Goal: Register for event/course

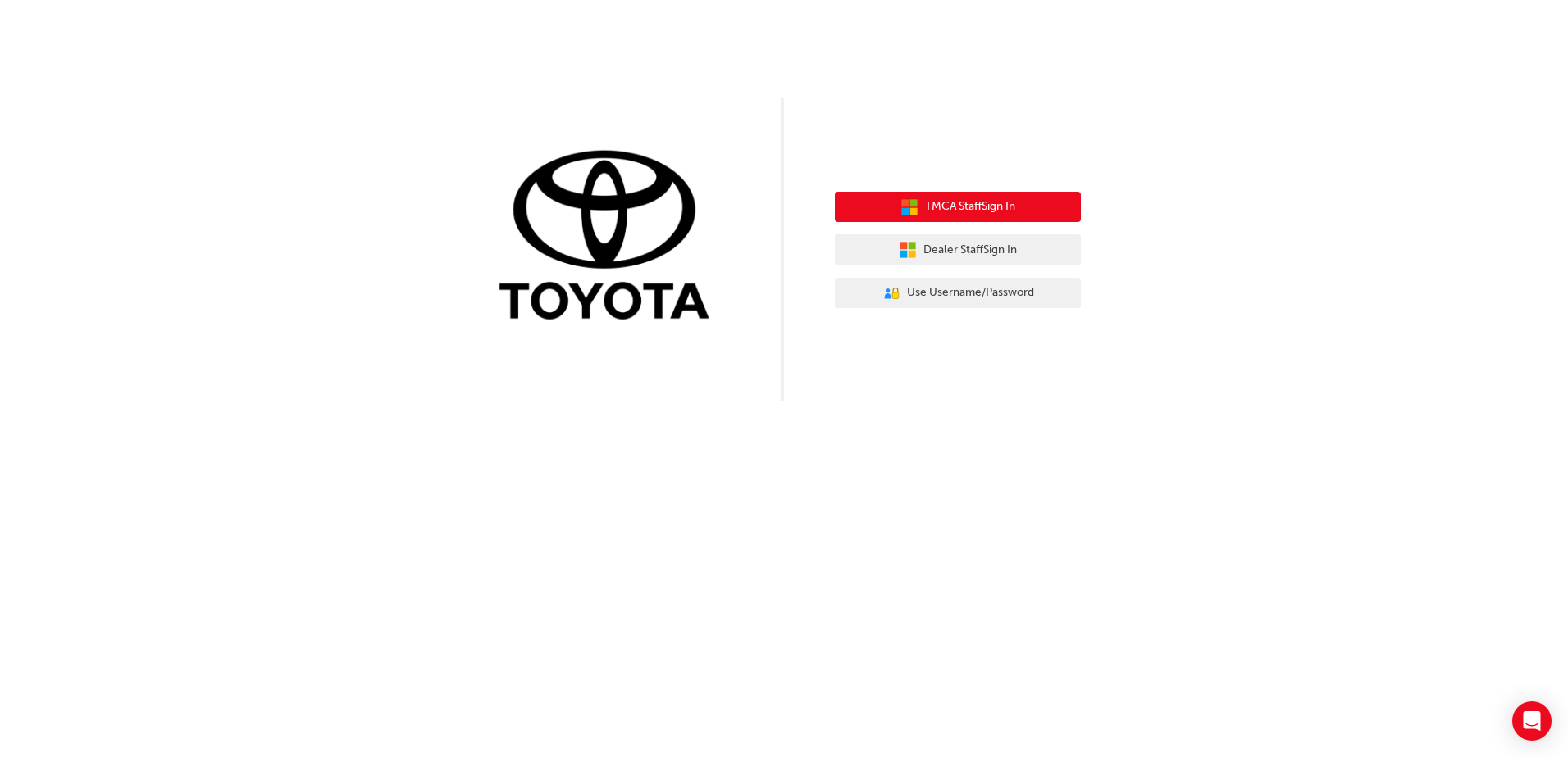
drag, startPoint x: 973, startPoint y: 211, endPoint x: 998, endPoint y: 148, distance: 67.8
click at [998, 148] on div "TMCA Staff Sign In Dealer Staff Sign In User Authentication Icon - Blue Person,…" at bounding box center [784, 201] width 1568 height 402
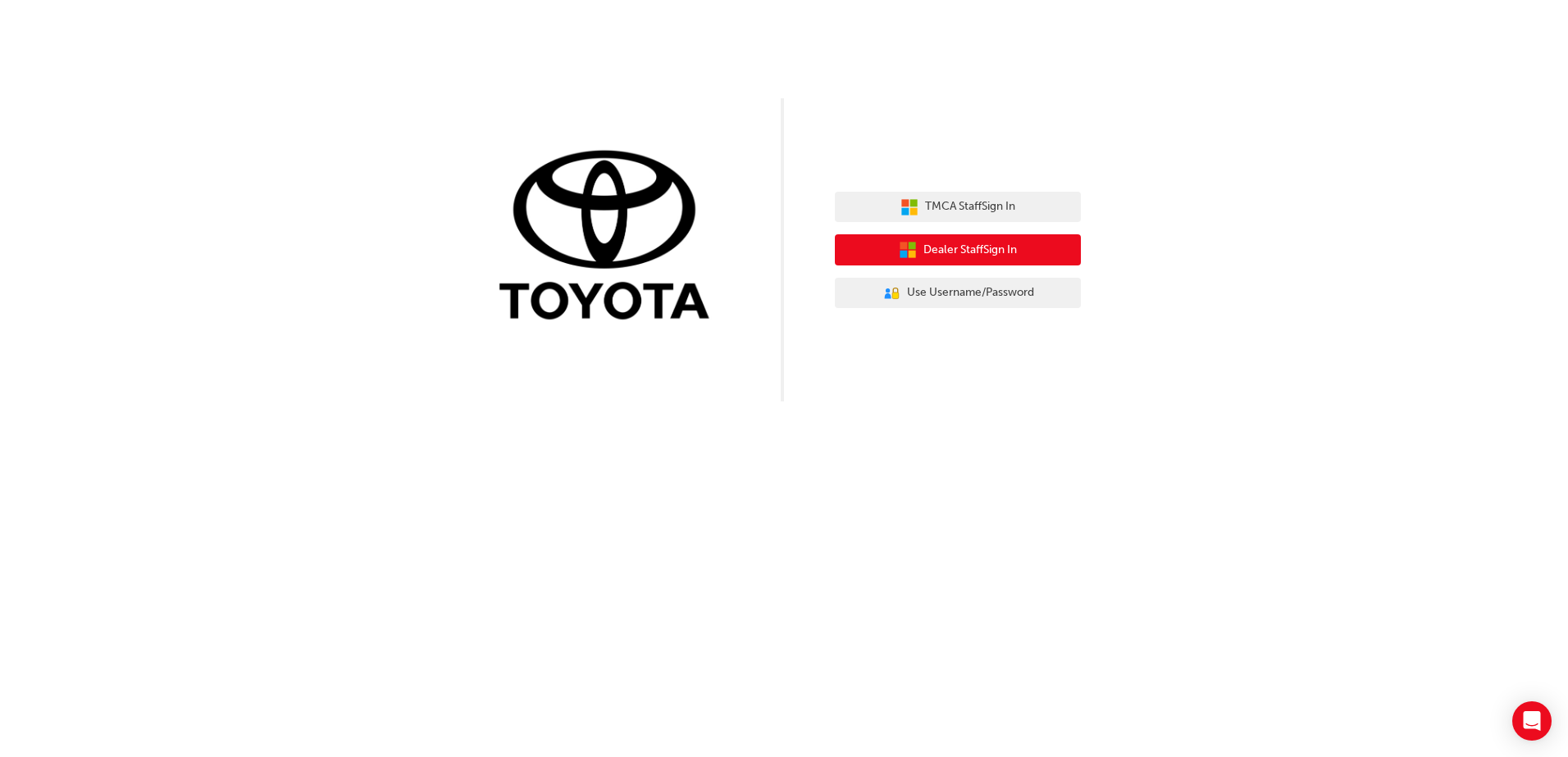
click at [951, 253] on span "Dealer Staff Sign In" at bounding box center [970, 250] width 93 height 19
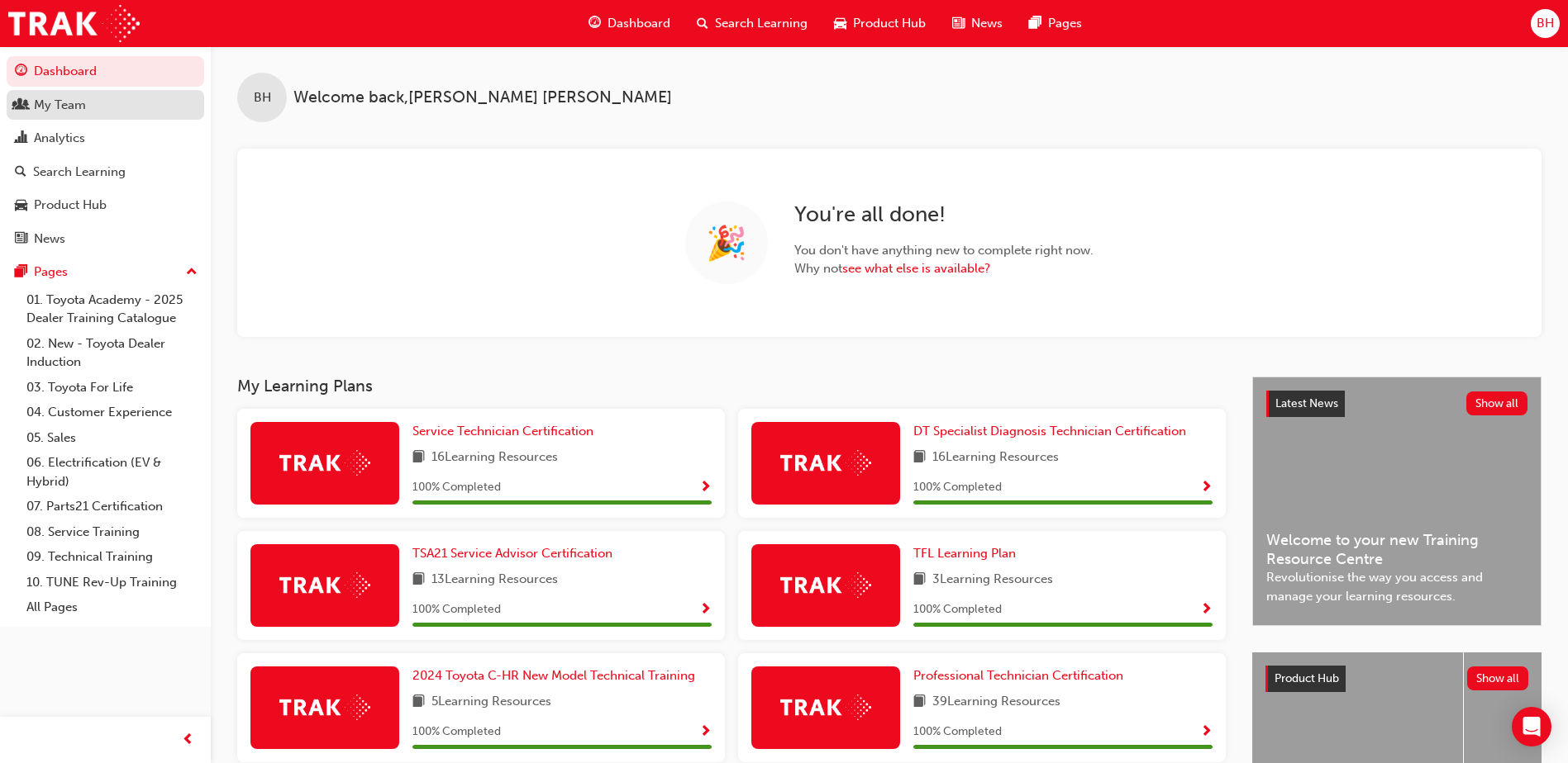
click at [48, 108] on div "My Team" at bounding box center [60, 105] width 52 height 19
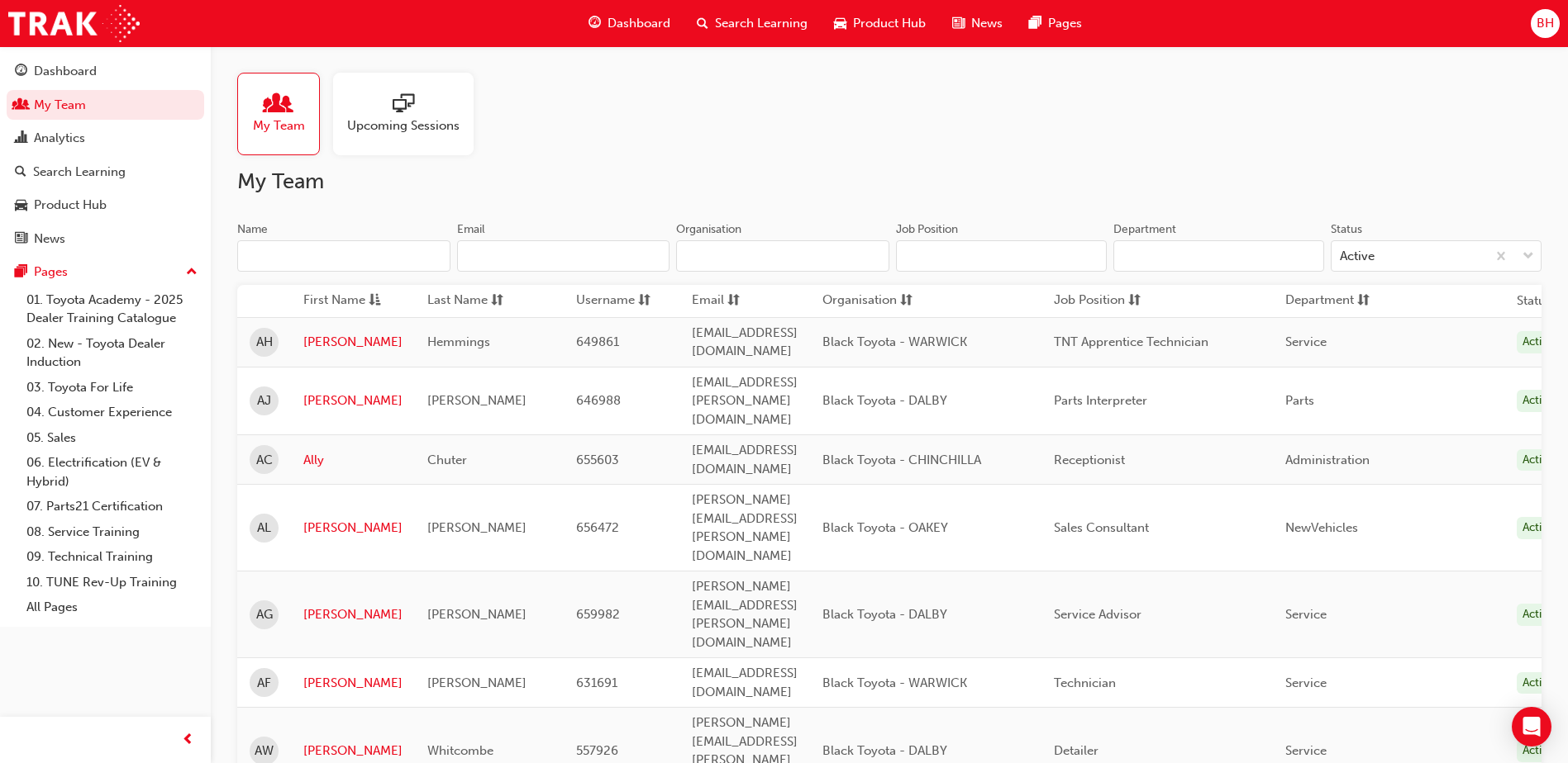
click at [308, 258] on input "Name" at bounding box center [344, 256] width 213 height 31
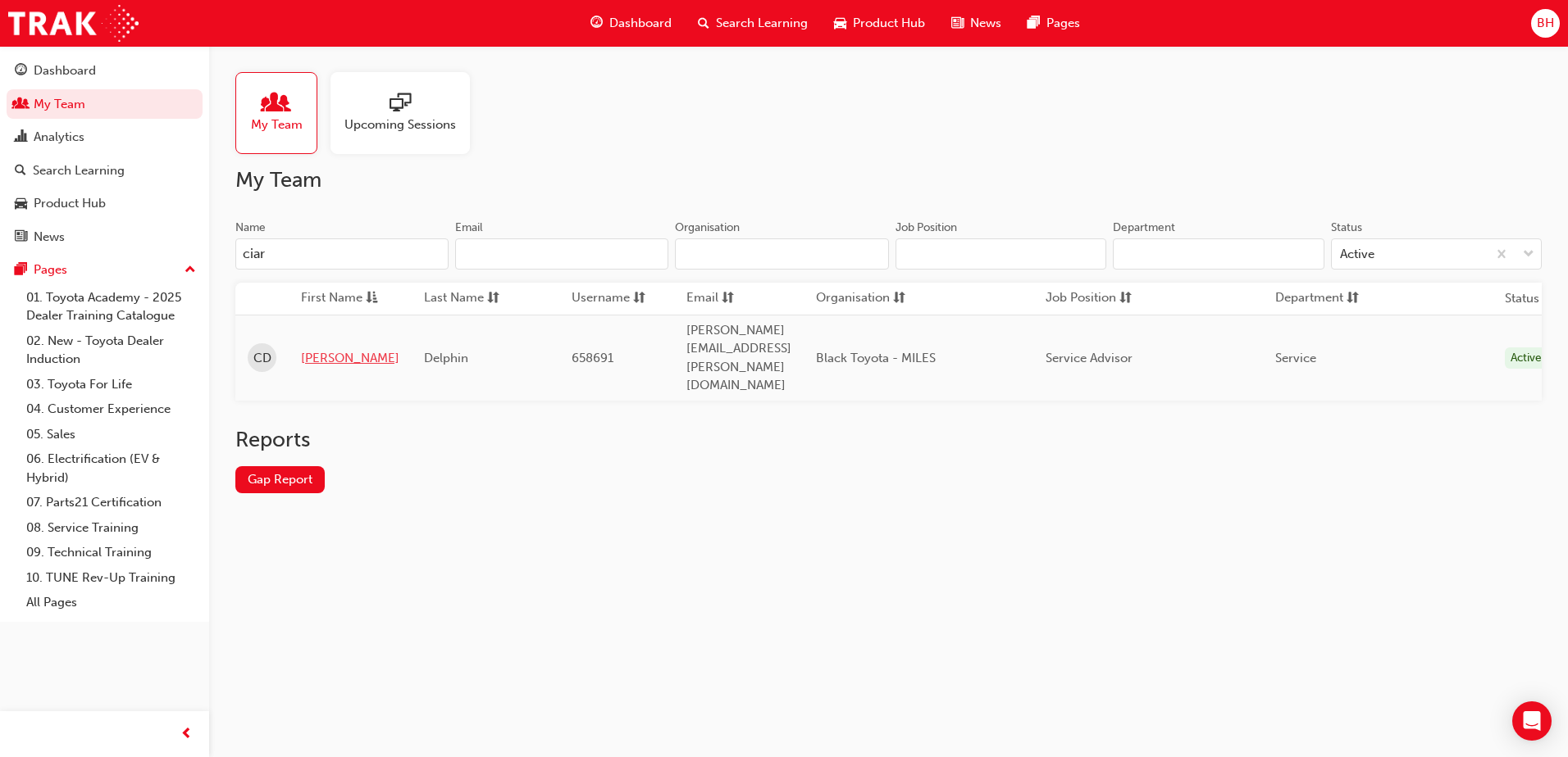
type input "ciar"
click at [315, 350] on link "[PERSON_NAME]" at bounding box center [350, 358] width 99 height 19
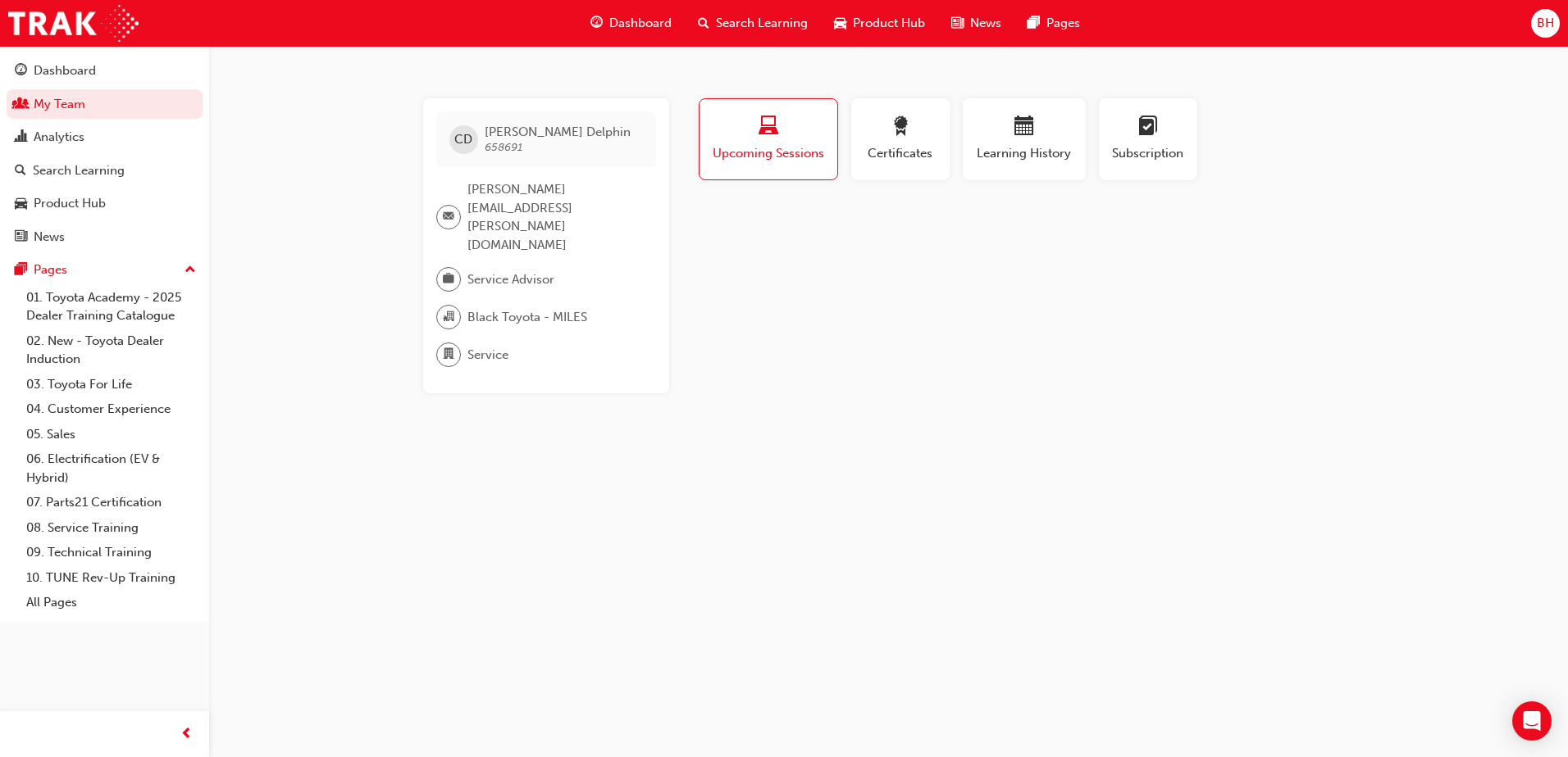
click at [750, 151] on span "Upcoming Sessions" at bounding box center [768, 153] width 113 height 19
click at [787, 130] on div "button" at bounding box center [768, 129] width 113 height 26
click at [783, 137] on div "button" at bounding box center [768, 129] width 113 height 26
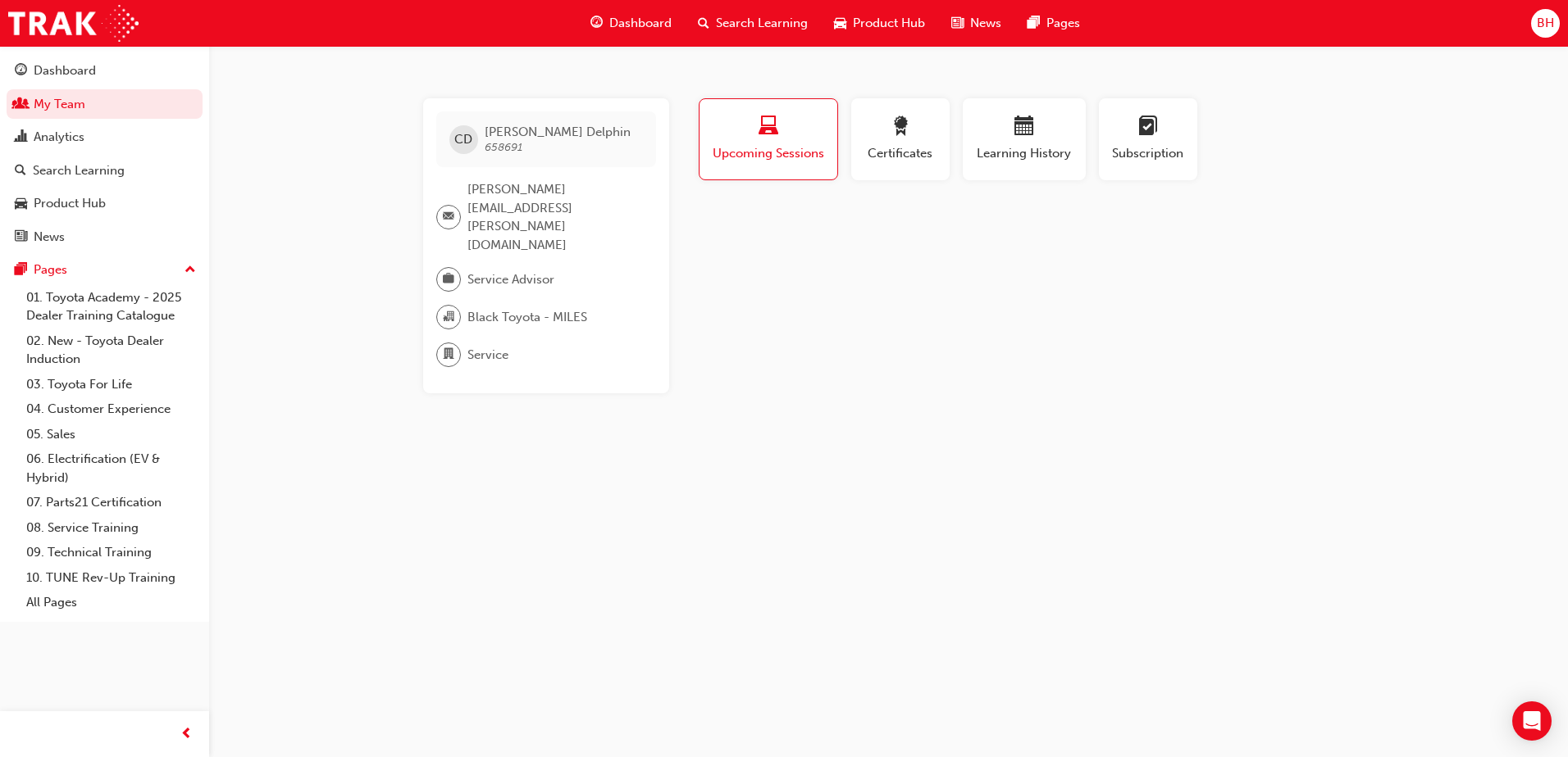
click at [774, 151] on span "Upcoming Sessions" at bounding box center [768, 153] width 113 height 19
click at [903, 141] on div "button" at bounding box center [900, 129] width 74 height 26
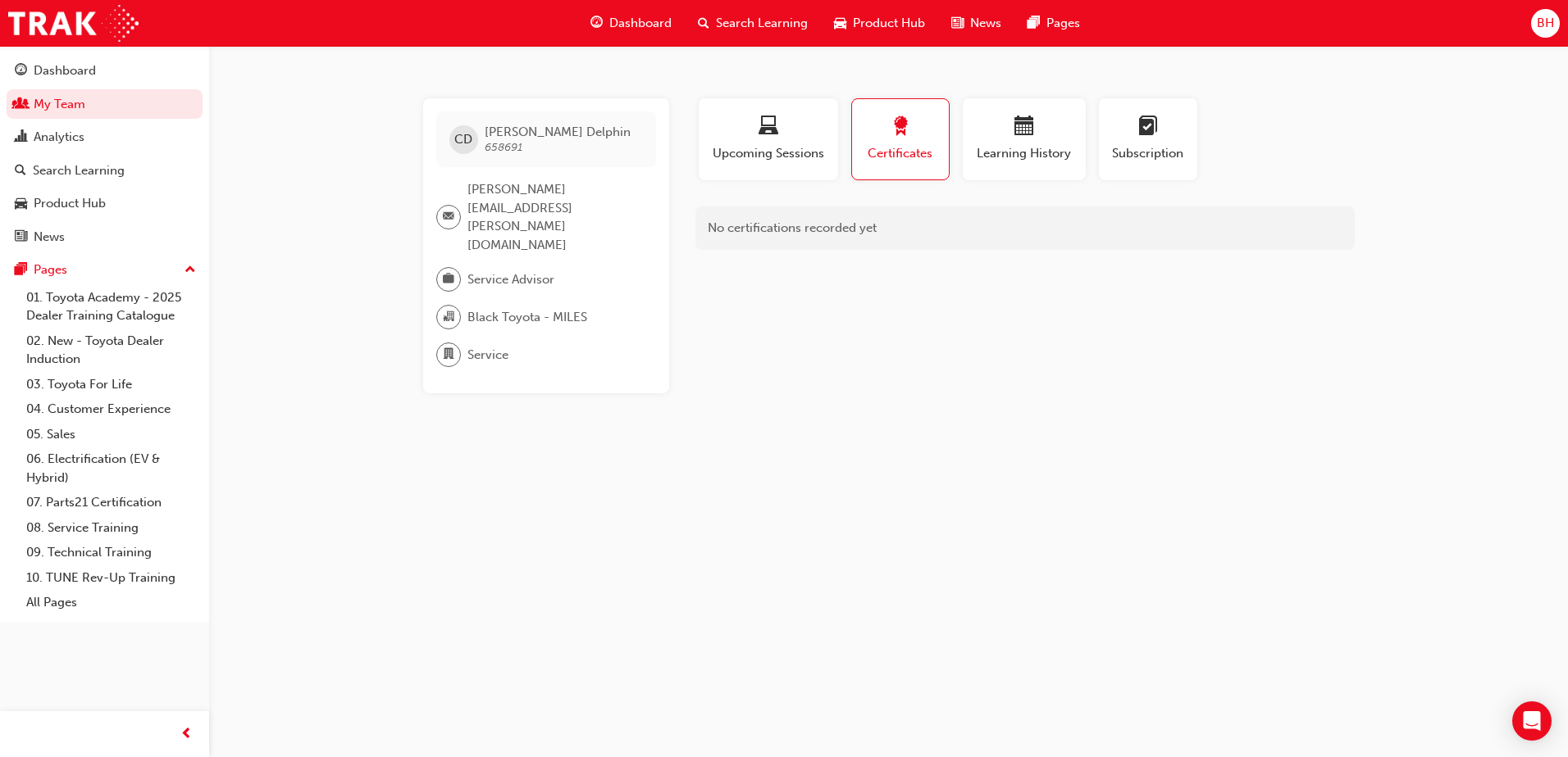
click at [866, 231] on div "No certifications recorded yet" at bounding box center [1024, 228] width 659 height 44
click at [1005, 148] on span "Learning History" at bounding box center [1024, 153] width 99 height 19
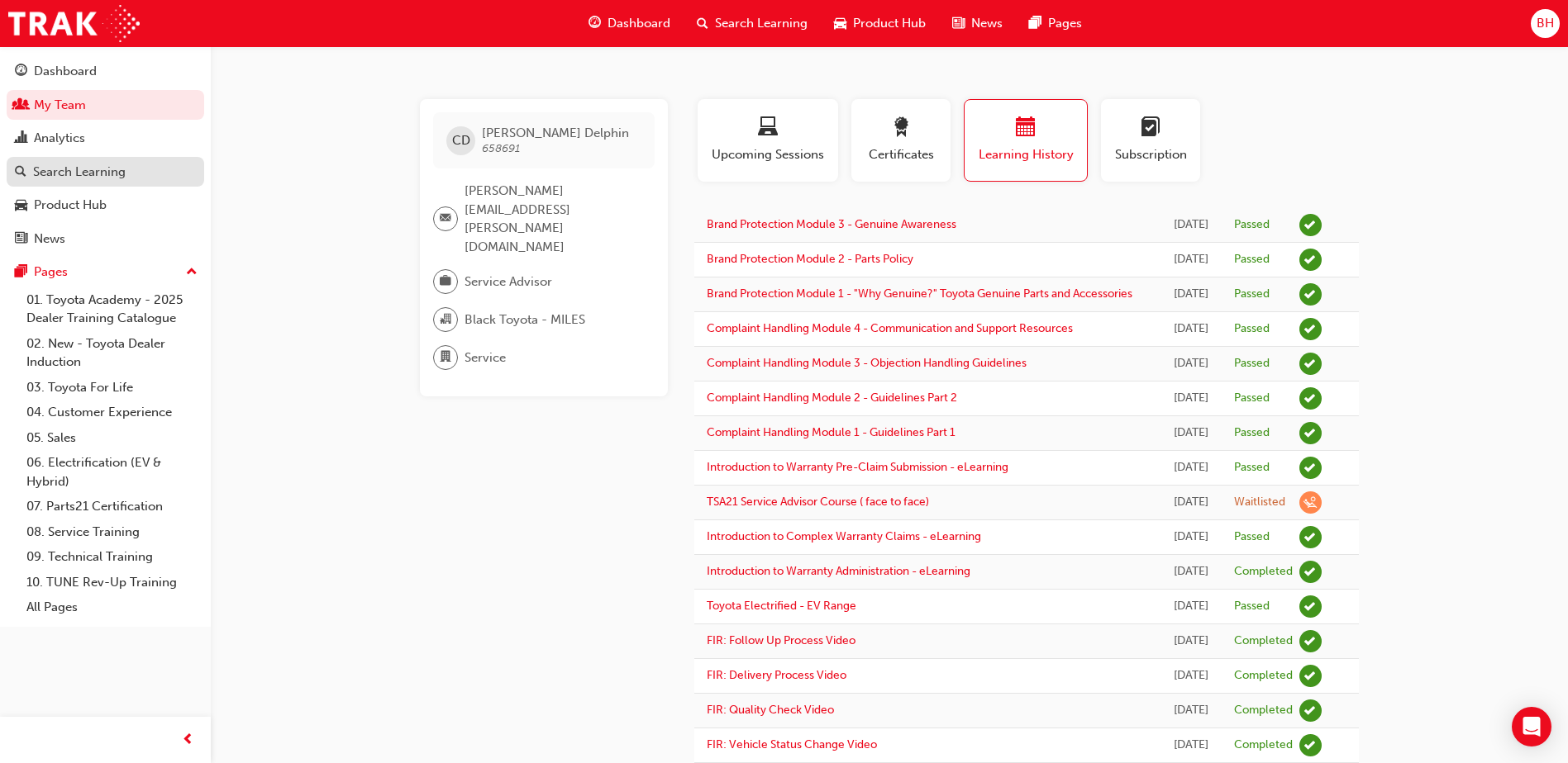
click at [93, 175] on div "Search Learning" at bounding box center [79, 172] width 92 height 19
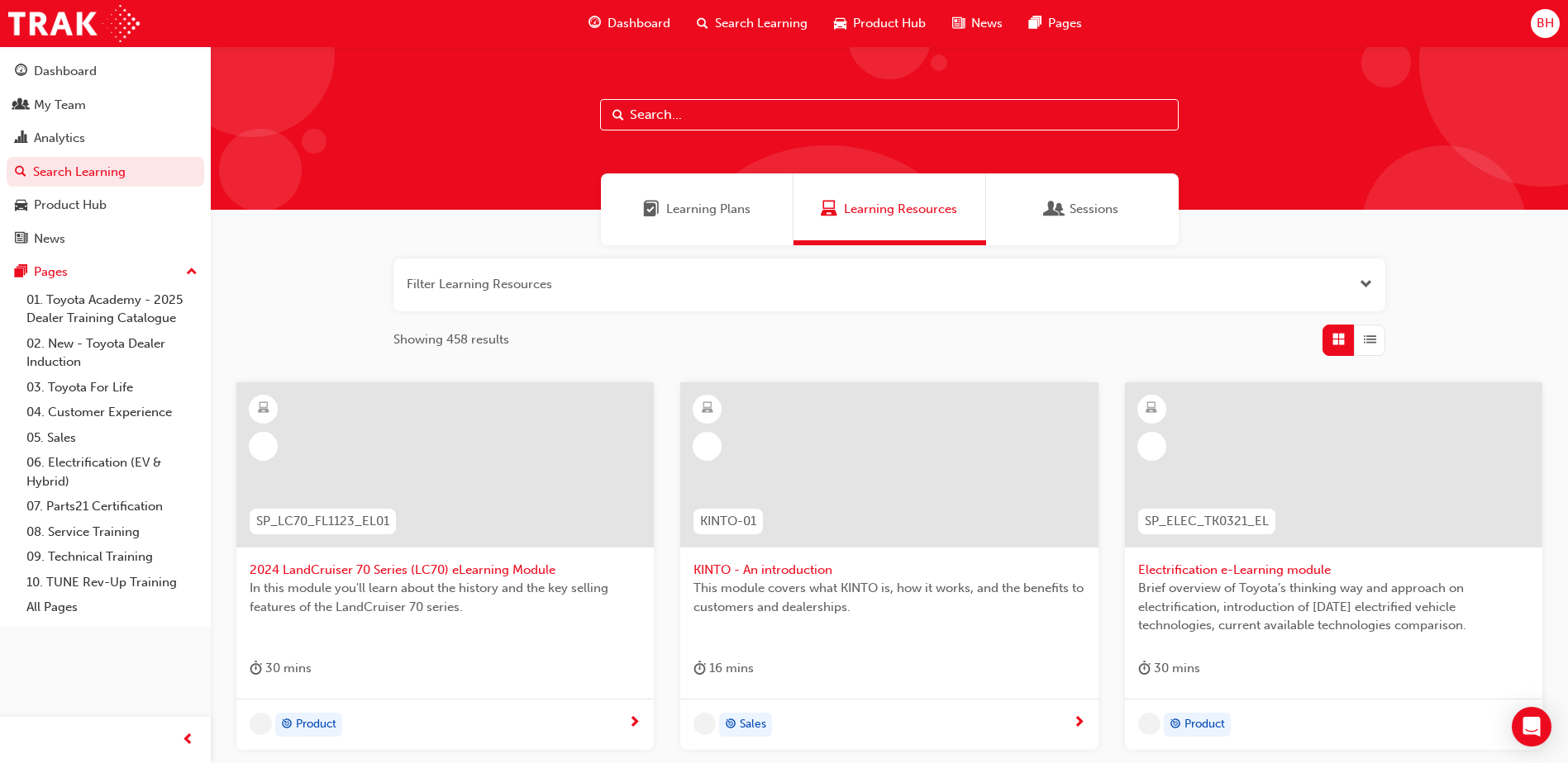
click at [724, 114] on input "text" at bounding box center [889, 115] width 579 height 31
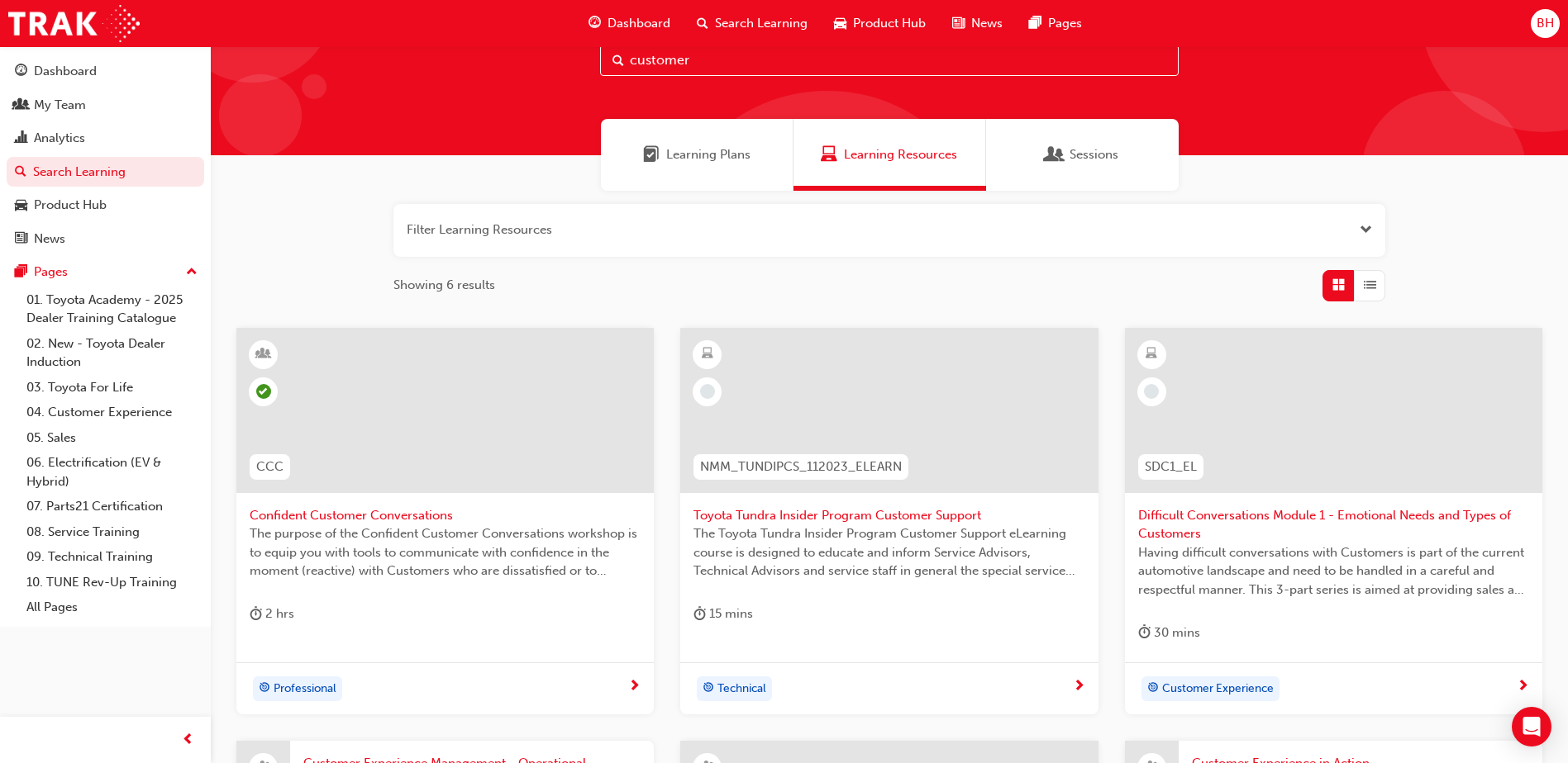
scroll to position [82, 0]
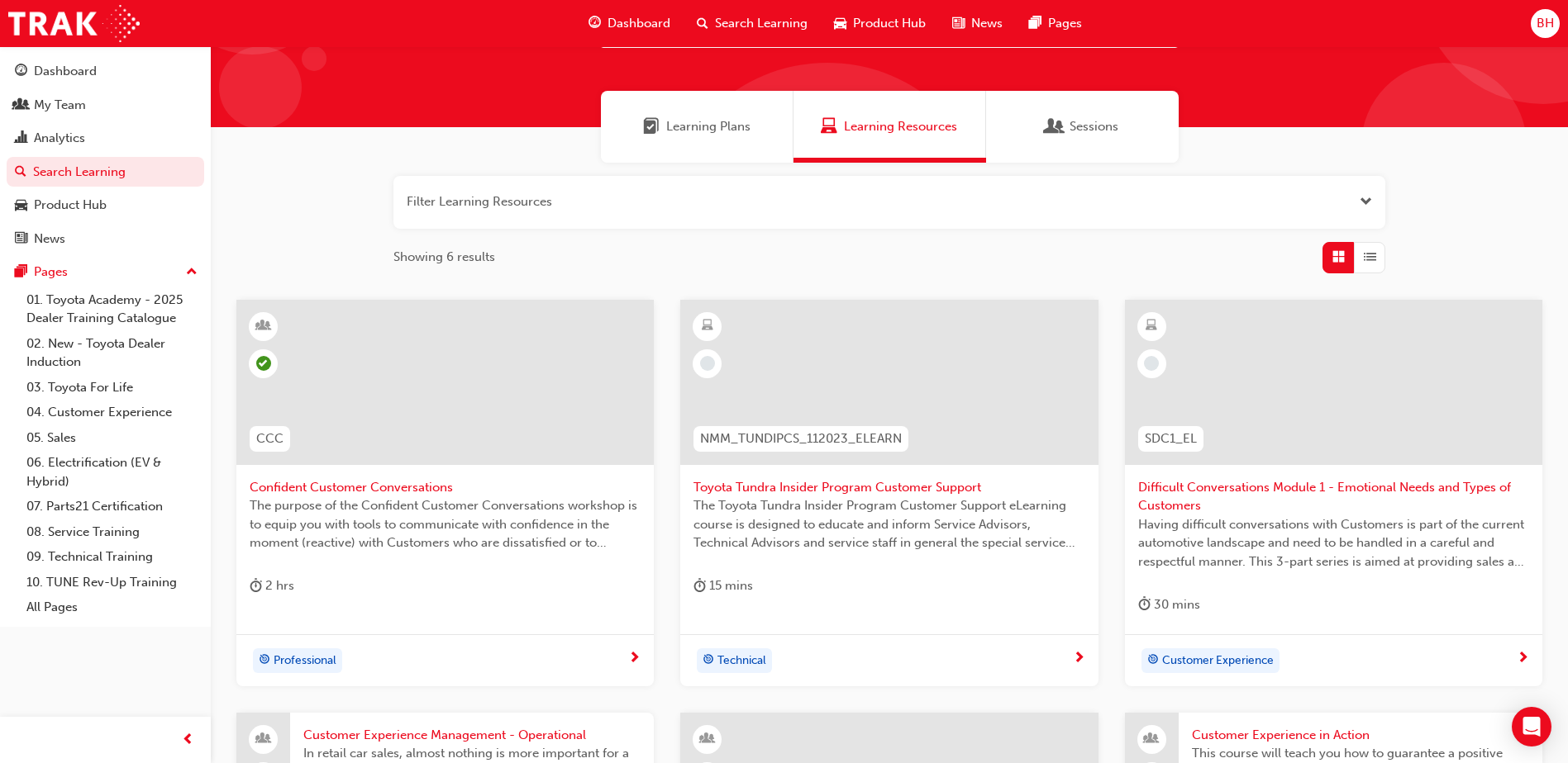
type input "customer"
click at [338, 490] on span "Confident Customer Conversations" at bounding box center [445, 488] width 391 height 19
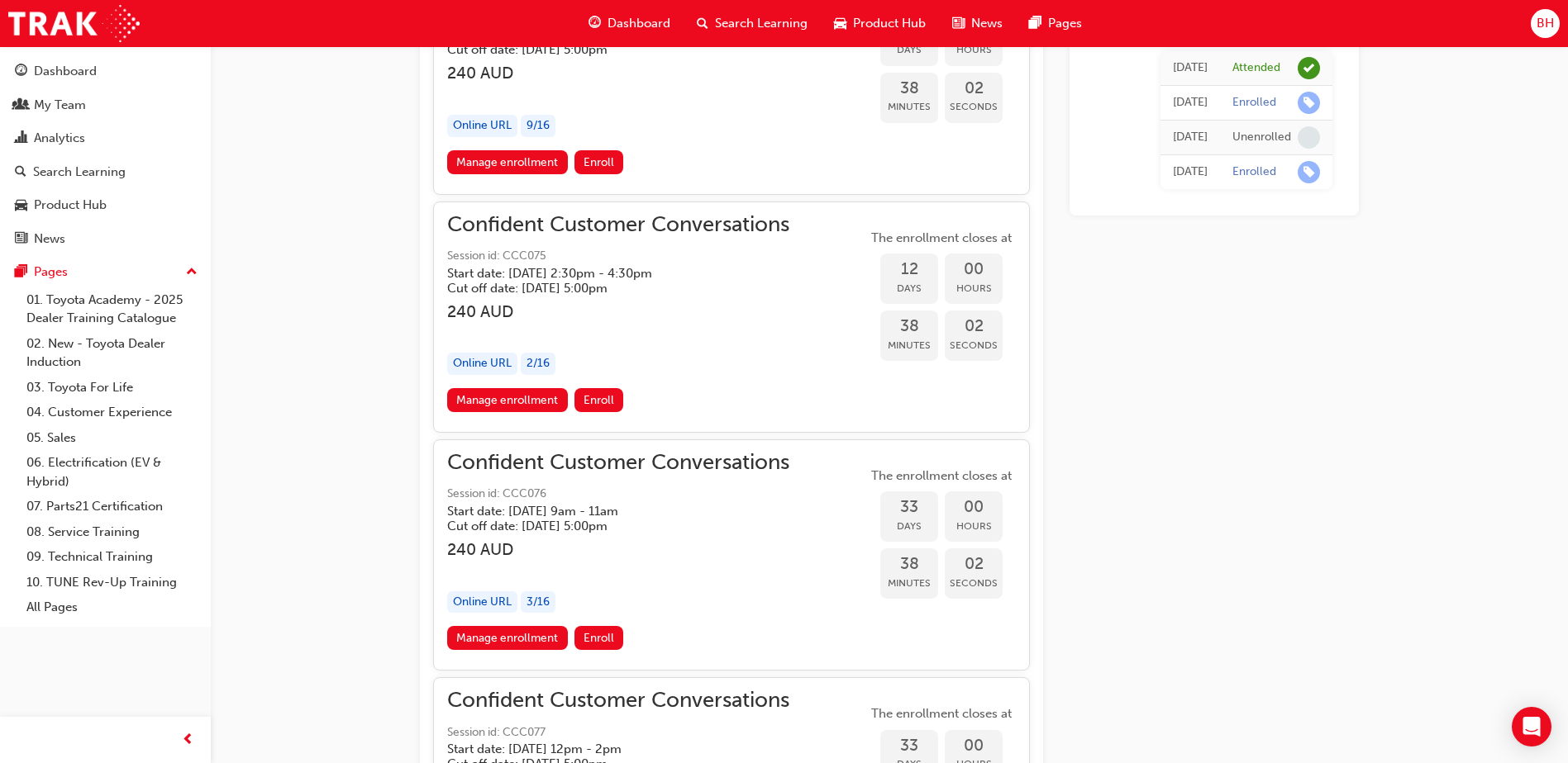
scroll to position [1652, 0]
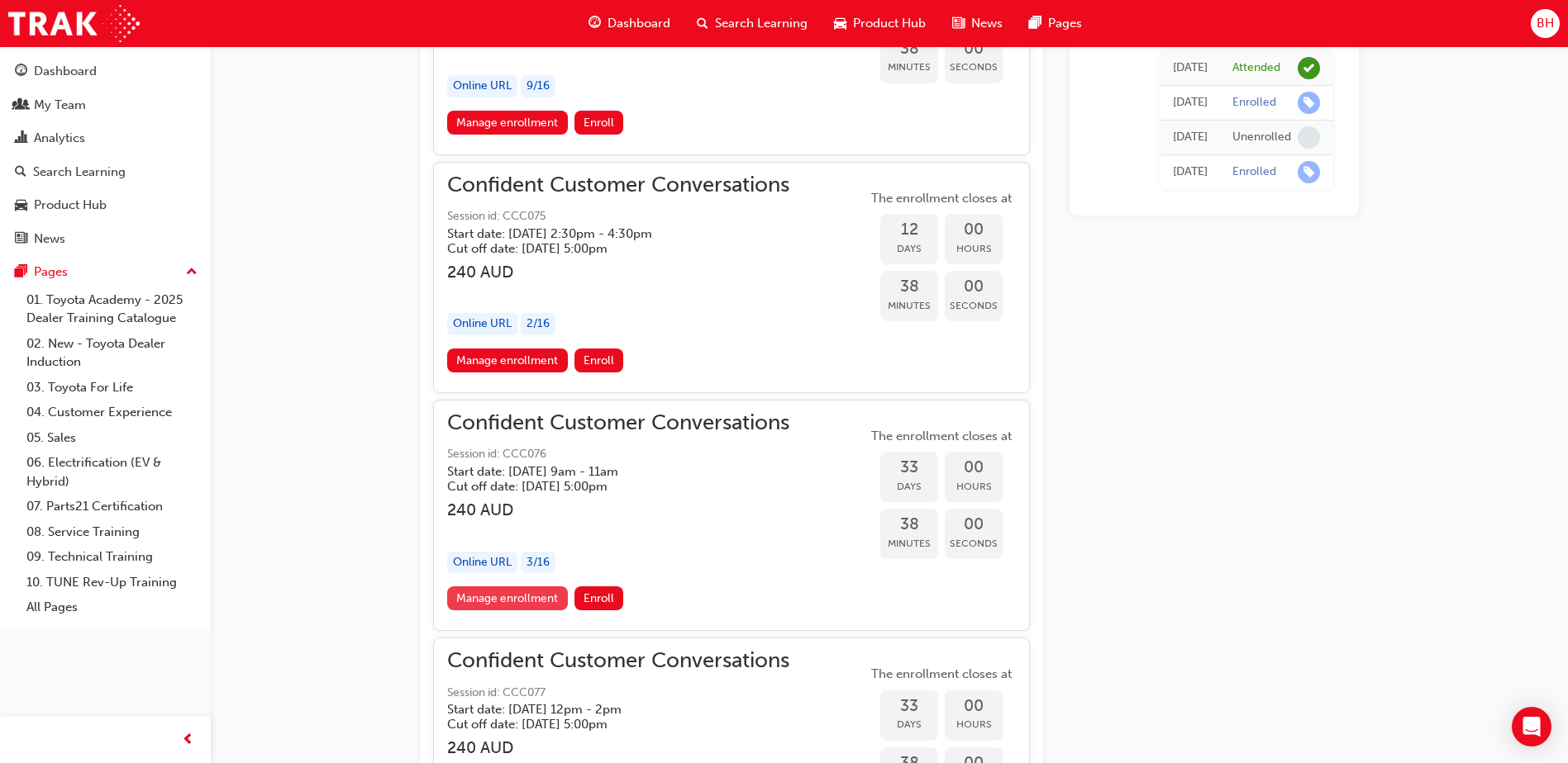
click at [502, 604] on link "Manage enrollment" at bounding box center [508, 598] width 121 height 24
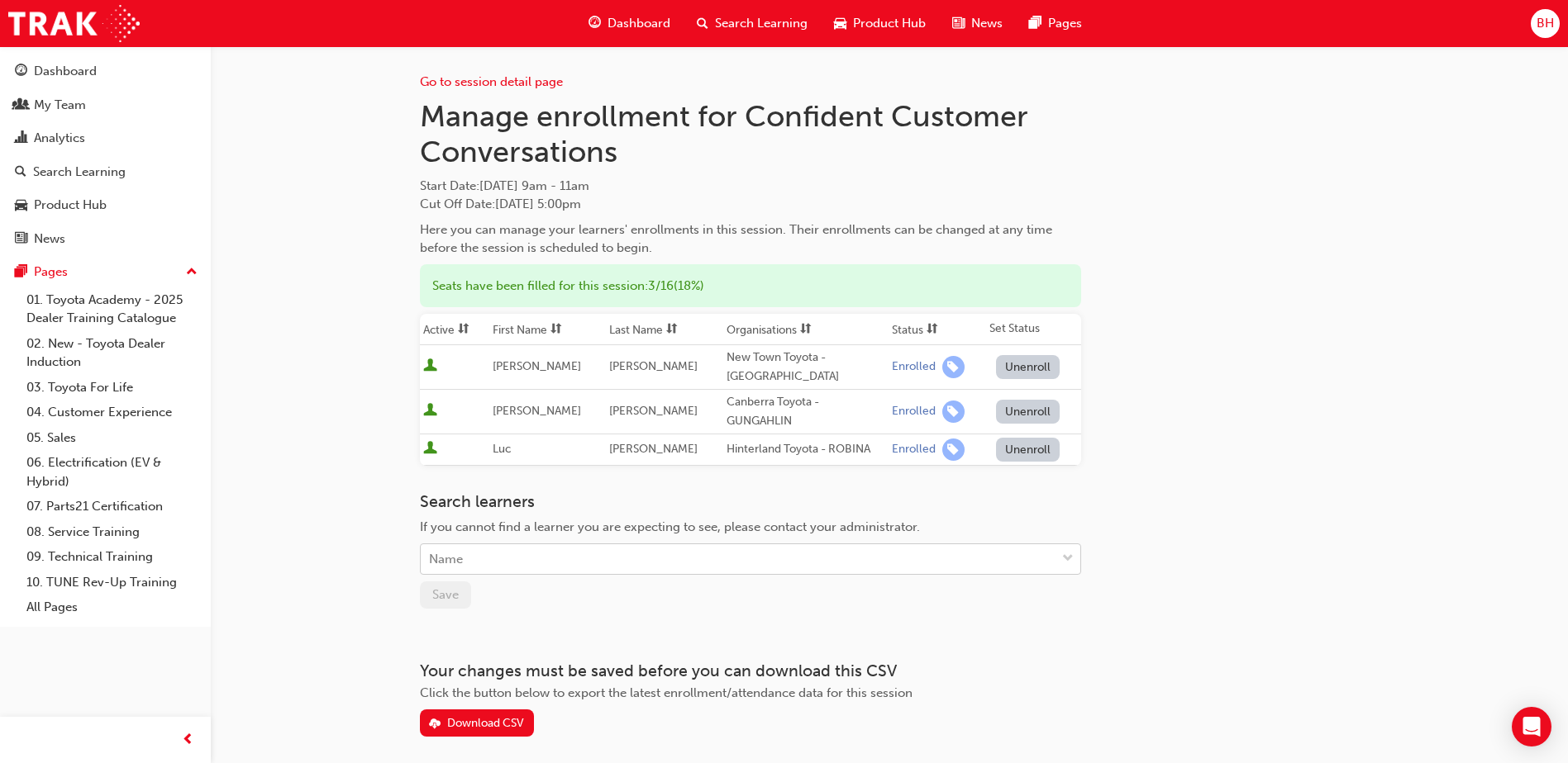
click at [487, 562] on div "Name" at bounding box center [738, 559] width 635 height 29
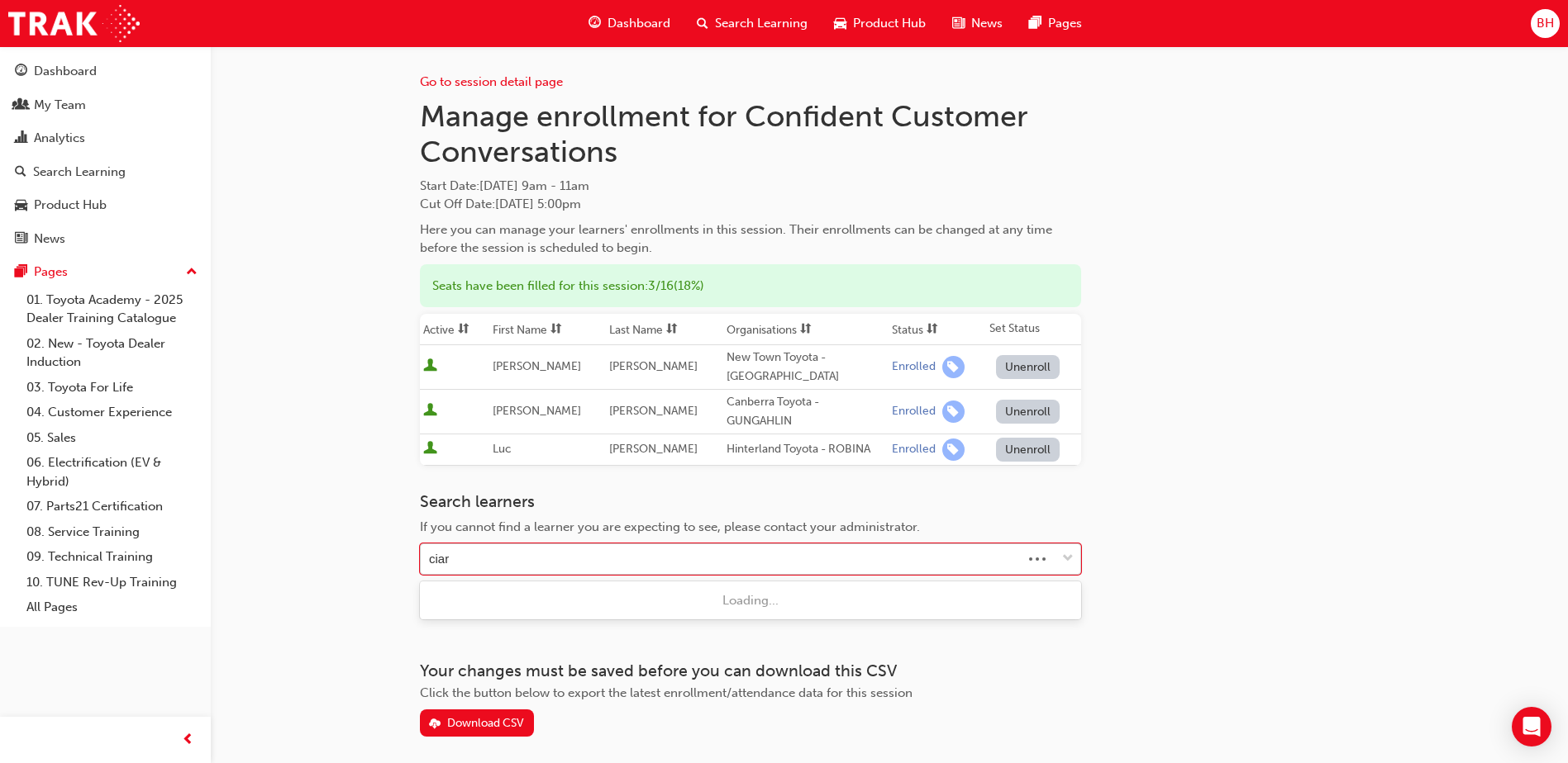
type input "[PERSON_NAME]"
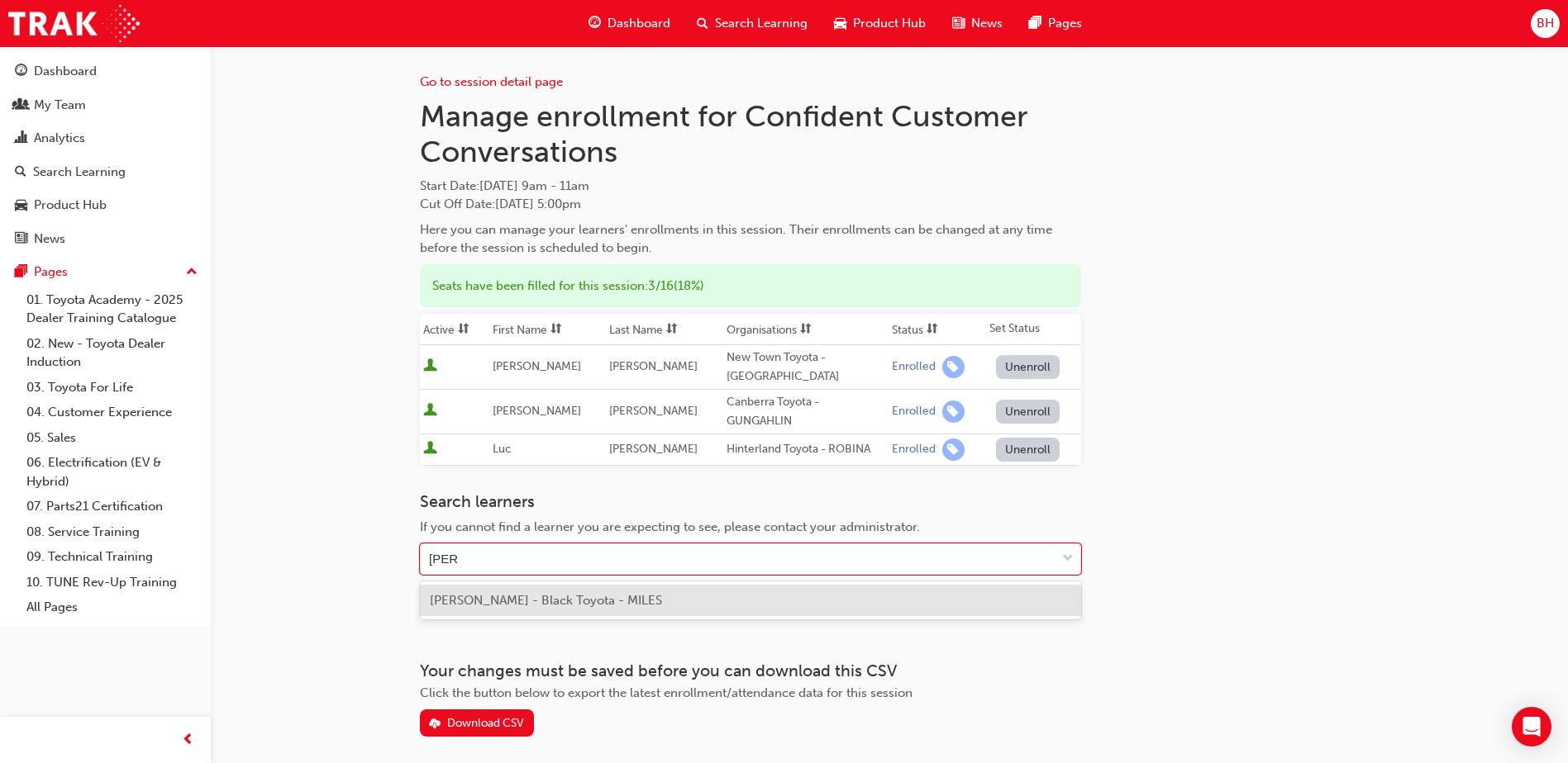
click at [468, 604] on span "[PERSON_NAME] - Black Toyota - MILES" at bounding box center [545, 601] width 232 height 15
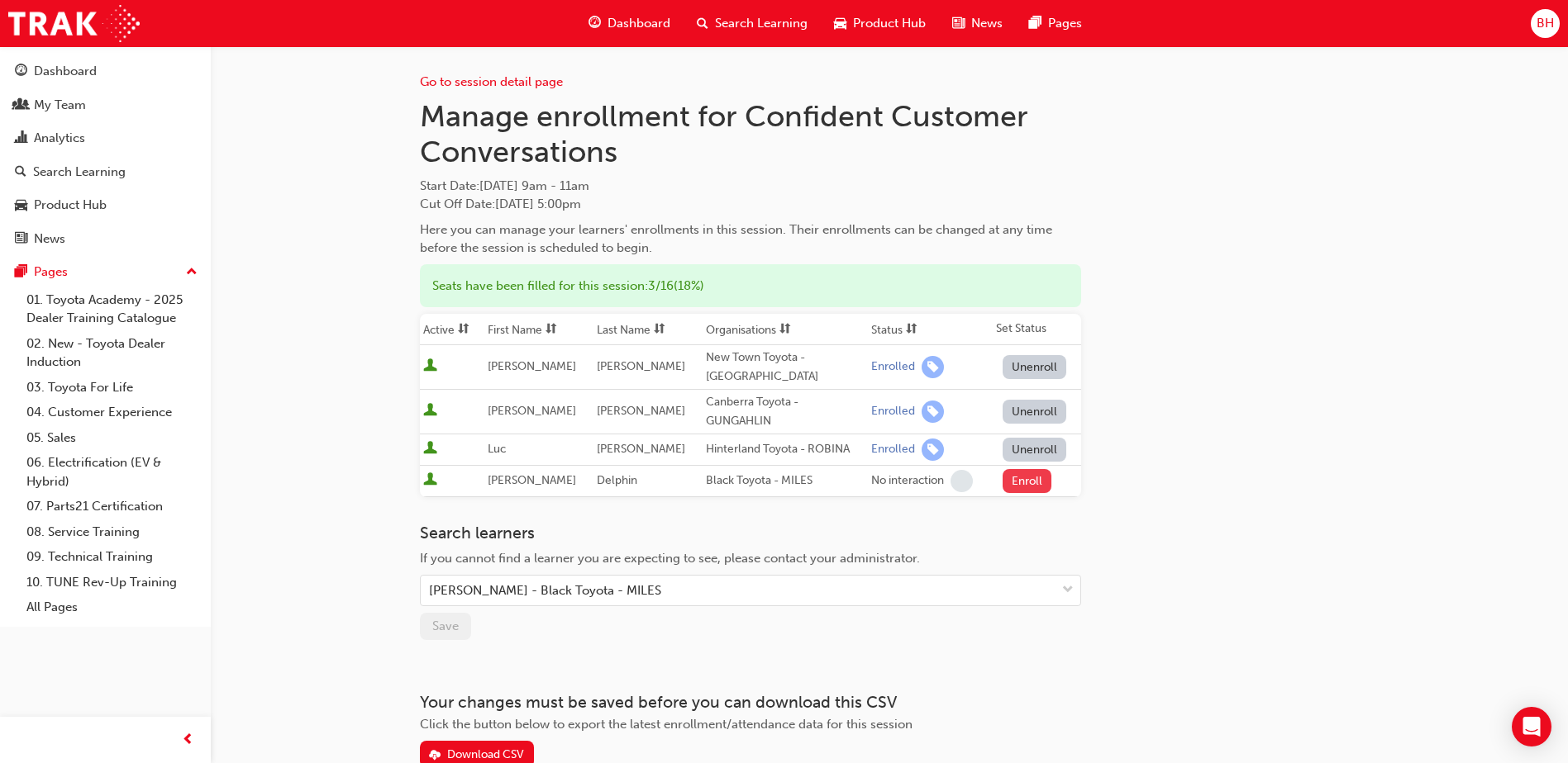
click at [1014, 484] on button "Enroll" at bounding box center [1027, 481] width 49 height 24
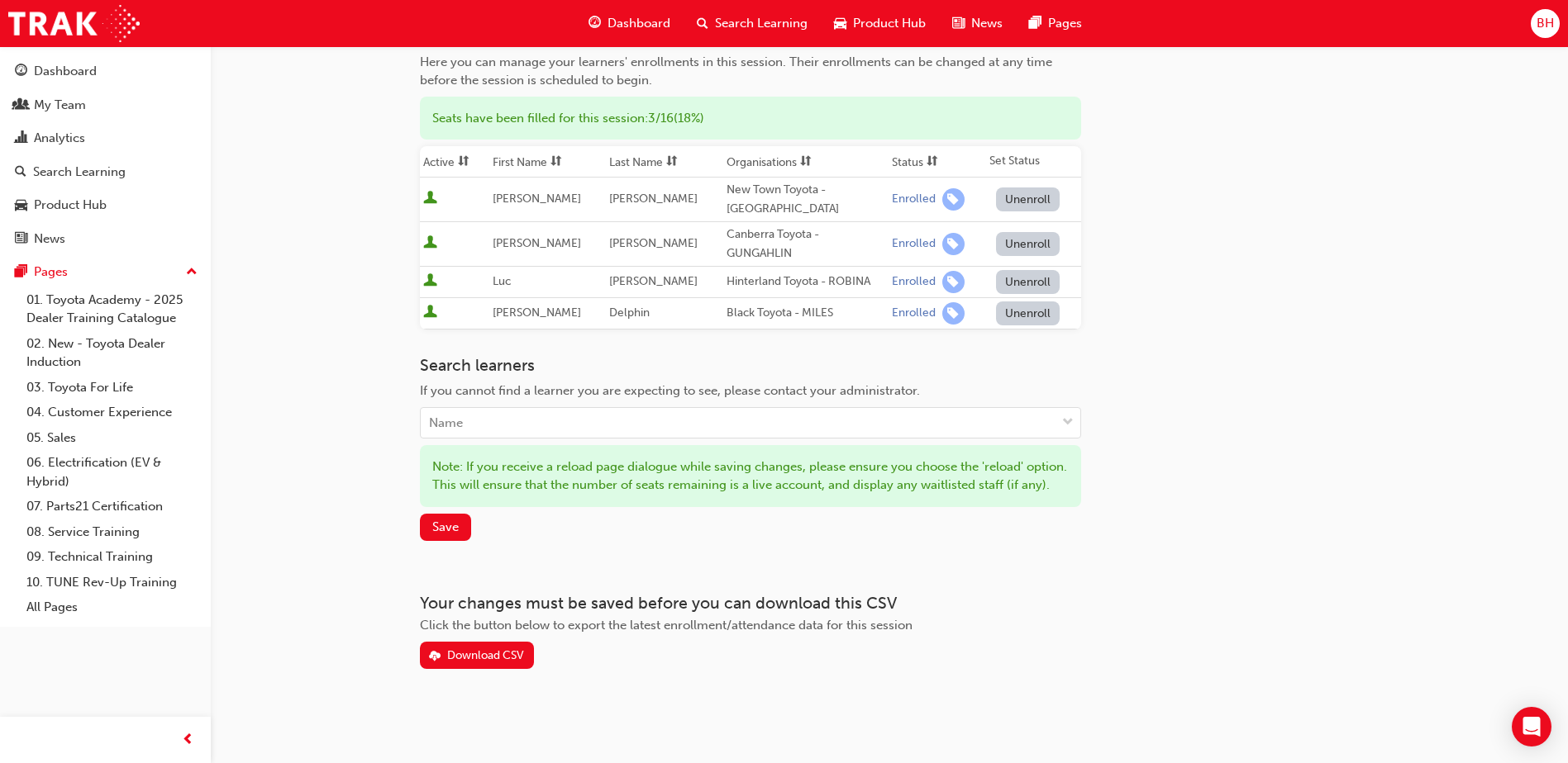
scroll to position [186, 0]
click at [452, 536] on button "Save" at bounding box center [445, 527] width 51 height 27
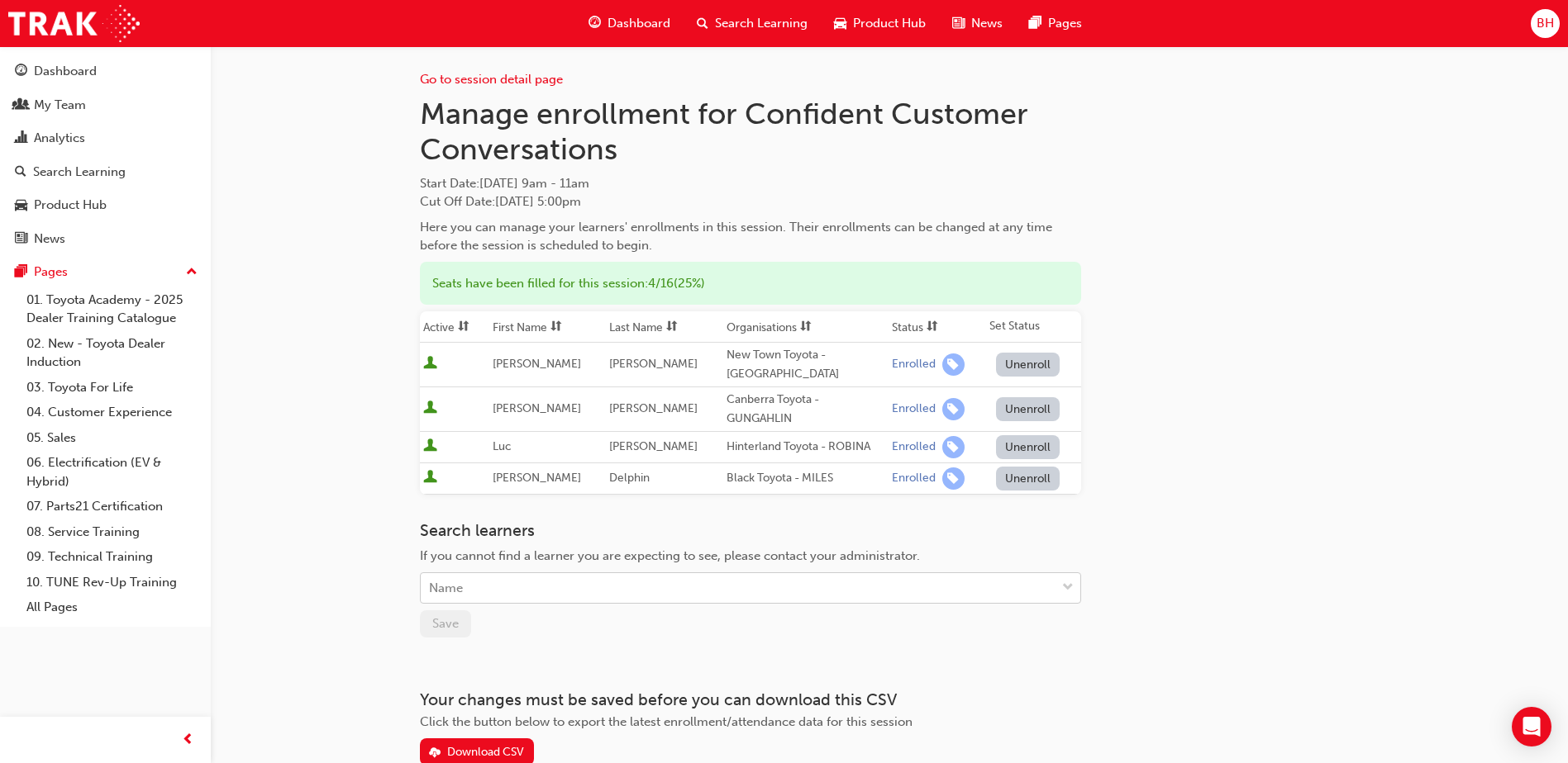
scroll to position [0, 0]
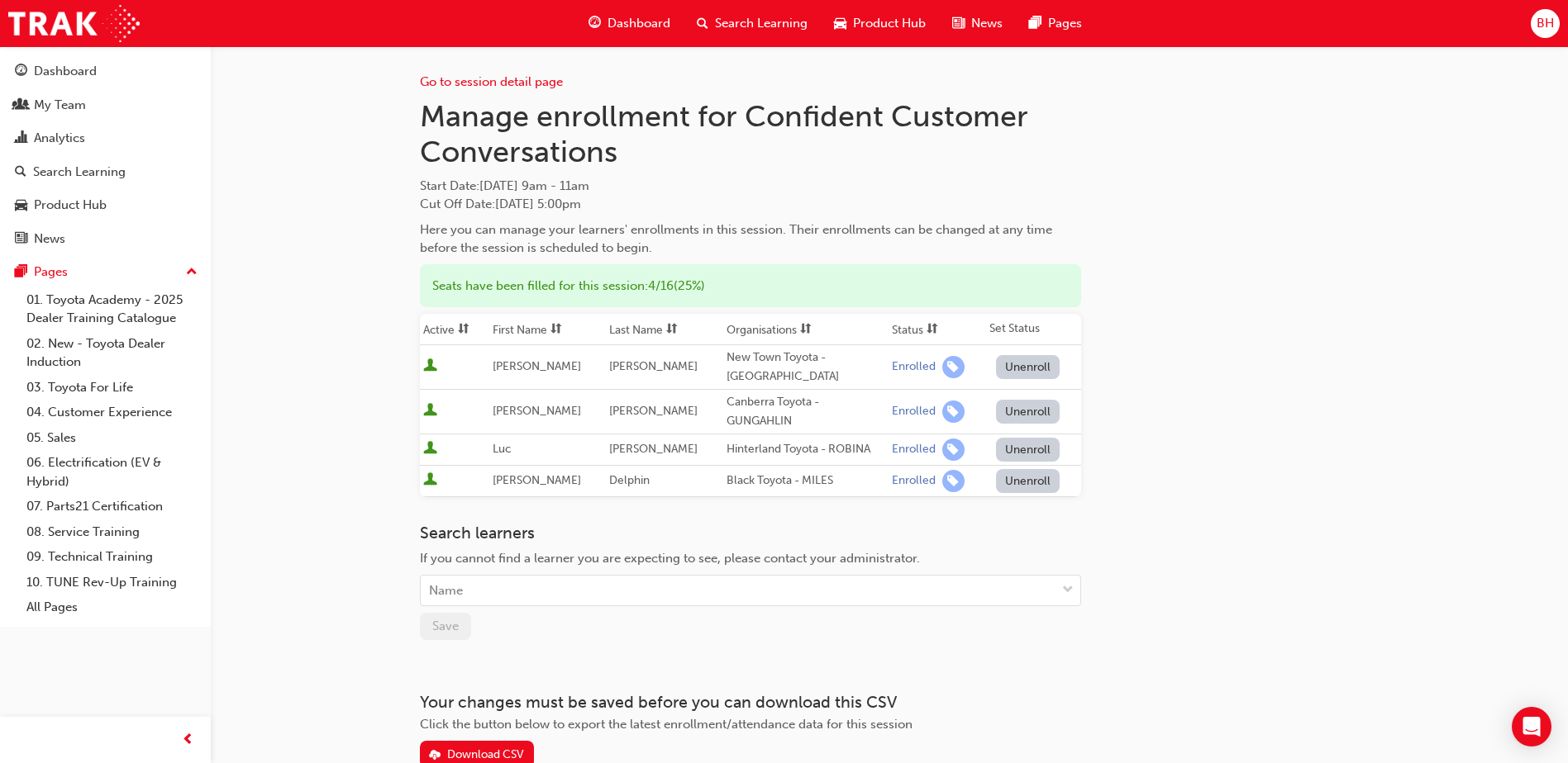
click at [624, 19] on span "Dashboard" at bounding box center [639, 23] width 63 height 19
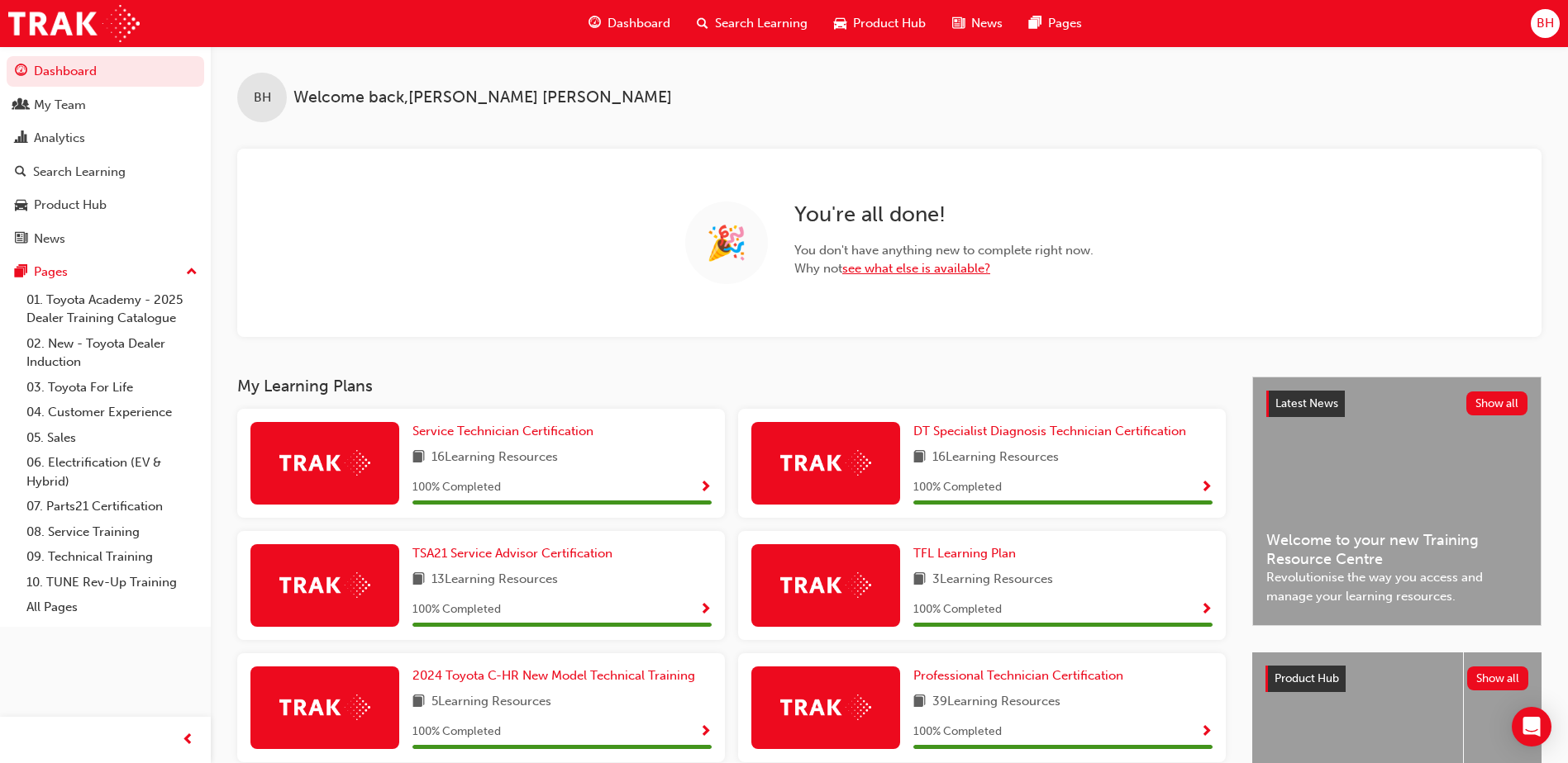
click at [924, 271] on link "see what else is available?" at bounding box center [916, 268] width 148 height 15
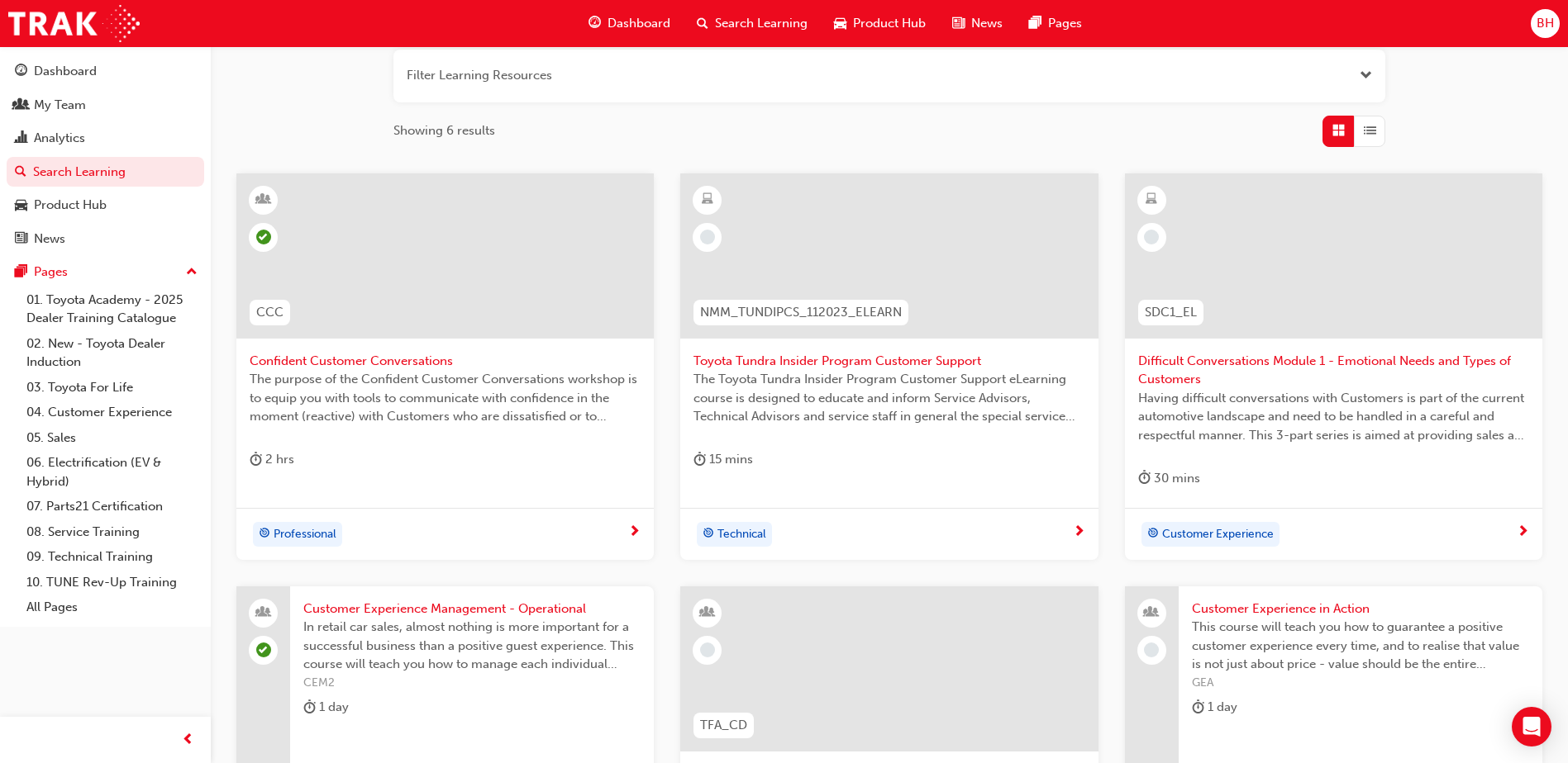
scroll to position [247, 0]
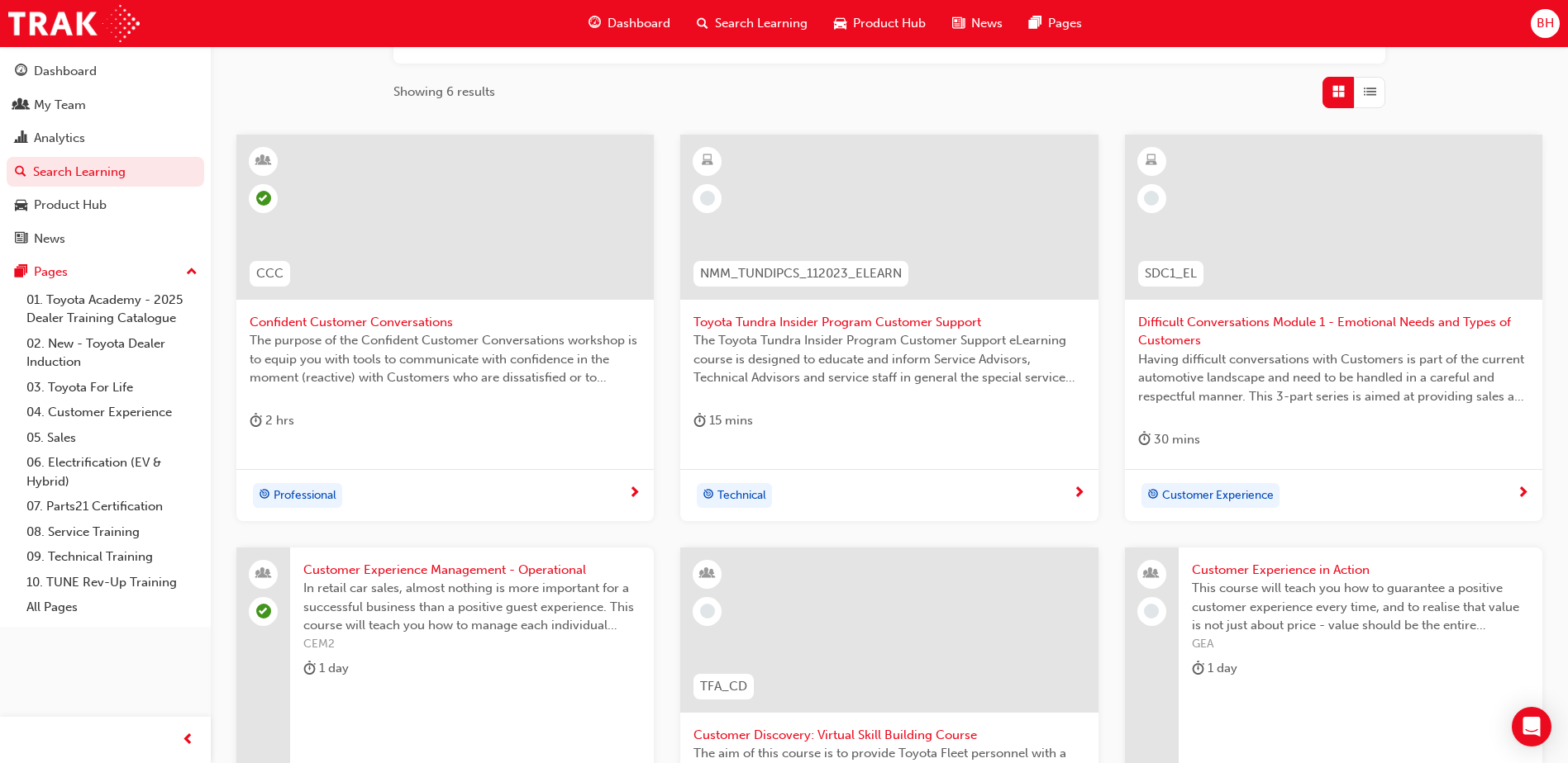
click at [1250, 321] on span "Difficult Conversations Module 1 - Emotional Needs and Types of Customers" at bounding box center [1334, 331] width 391 height 37
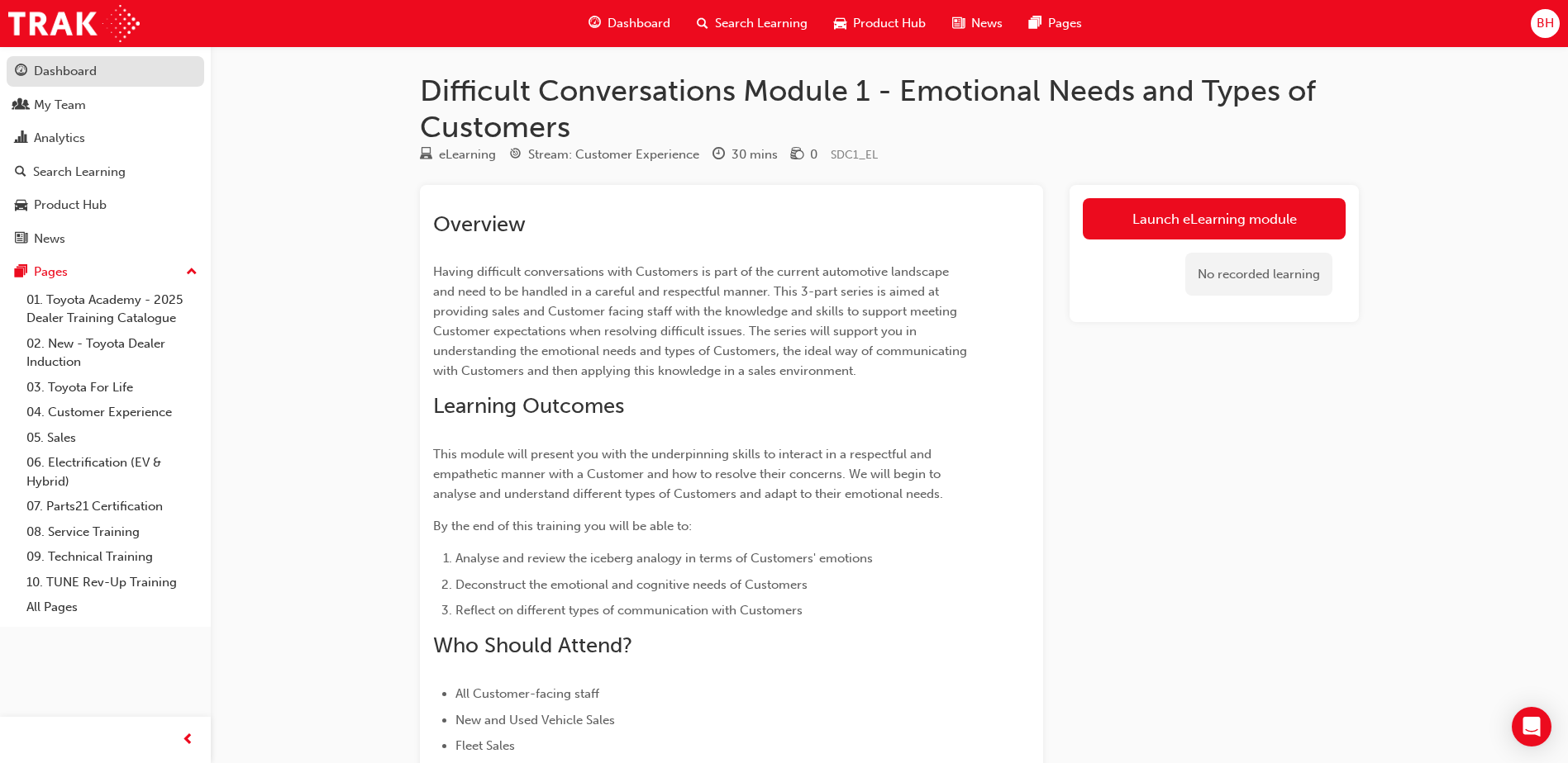
click at [51, 73] on div "Dashboard" at bounding box center [65, 71] width 63 height 19
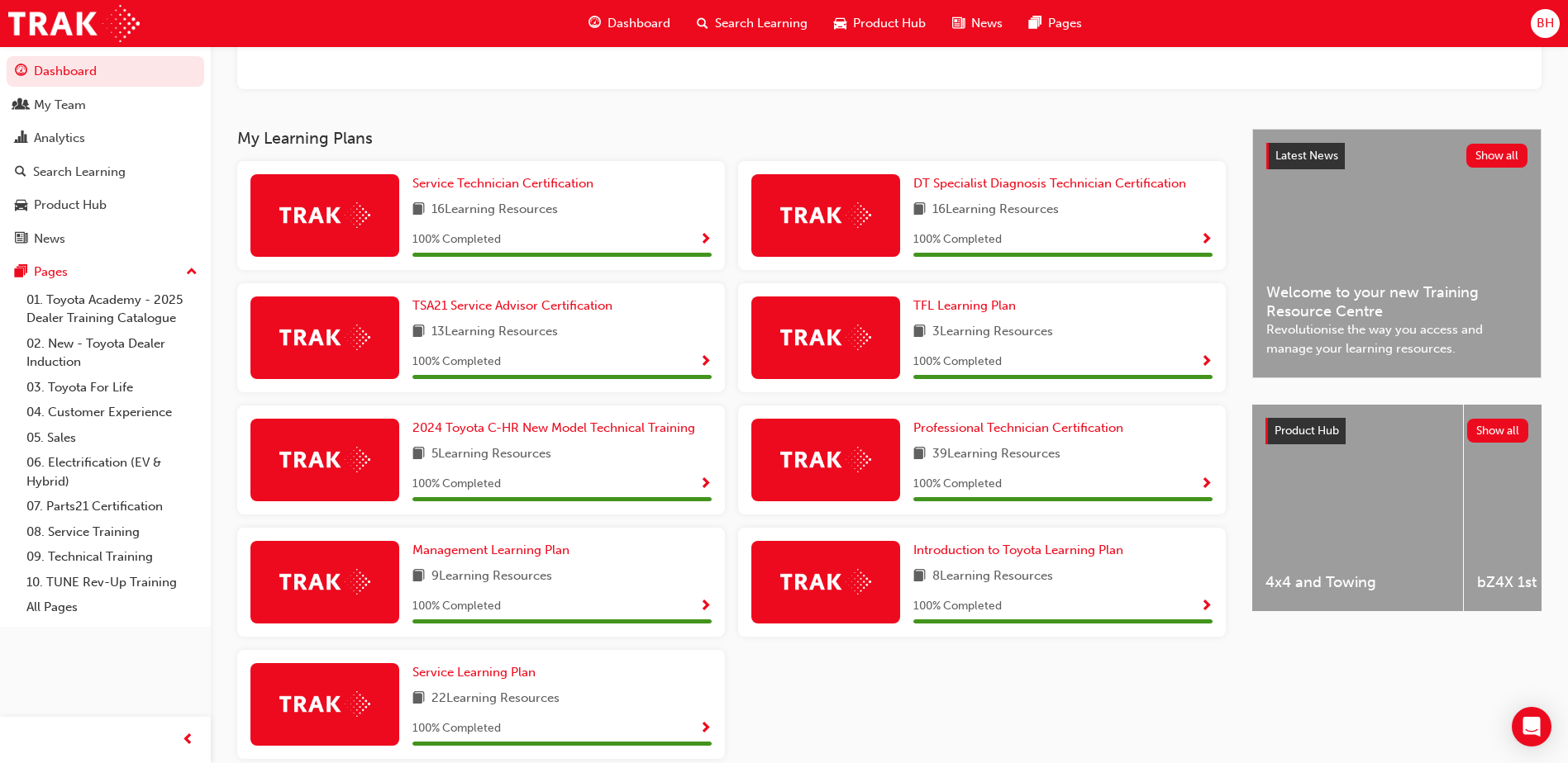
scroll to position [325, 0]
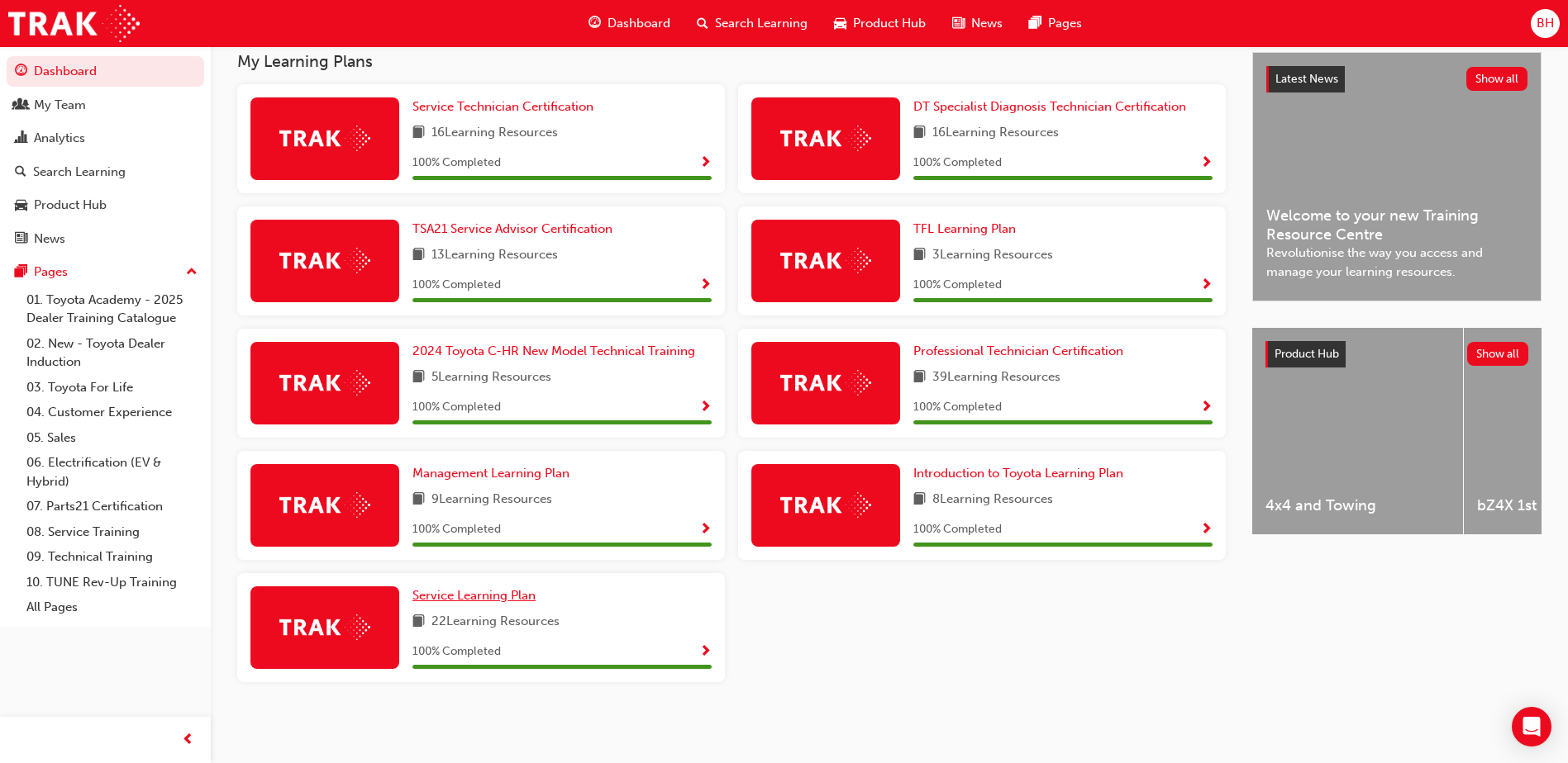
click at [460, 594] on span "Service Learning Plan" at bounding box center [474, 595] width 123 height 15
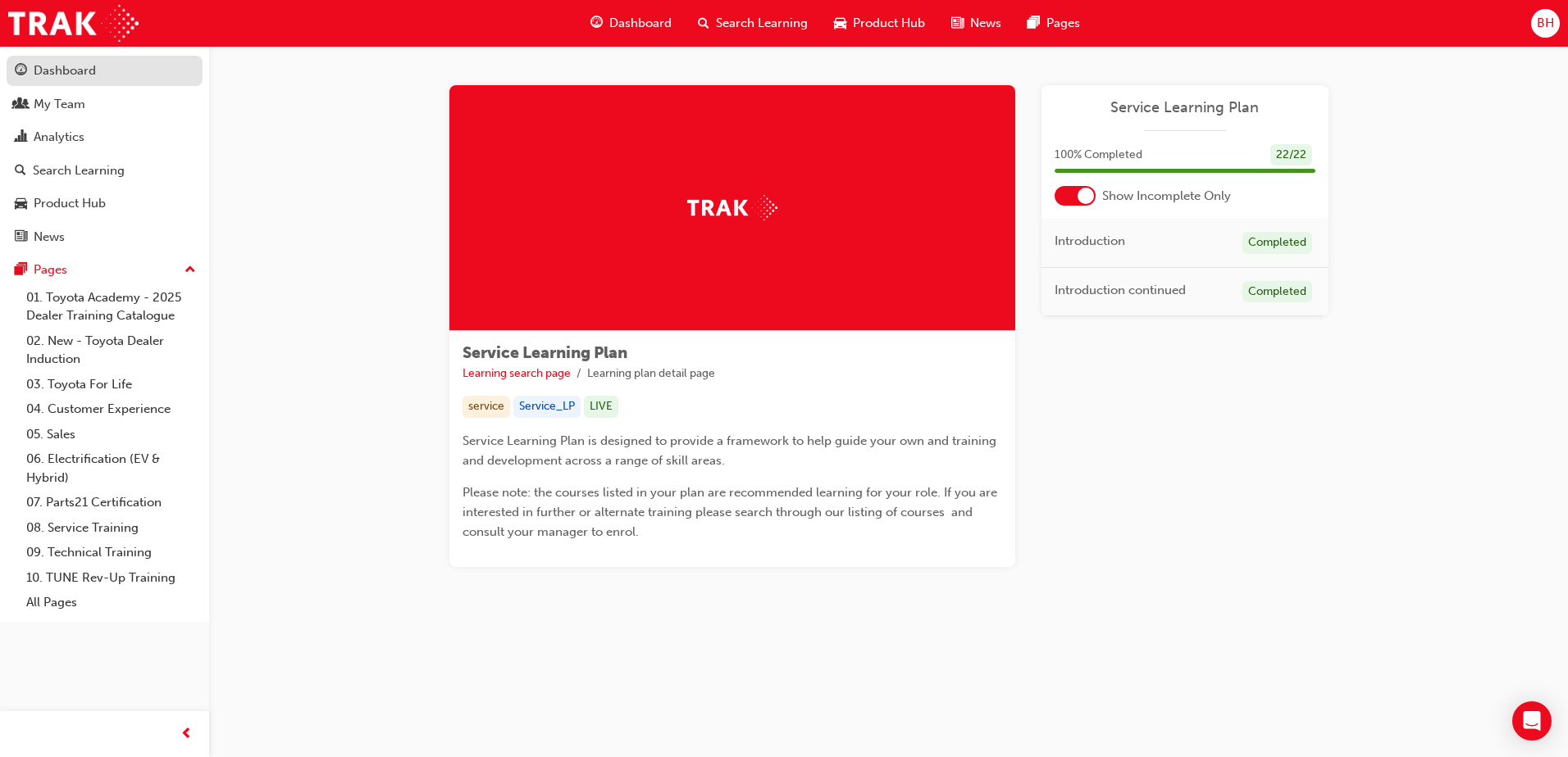
click at [88, 79] on div "Dashboard" at bounding box center [65, 70] width 62 height 19
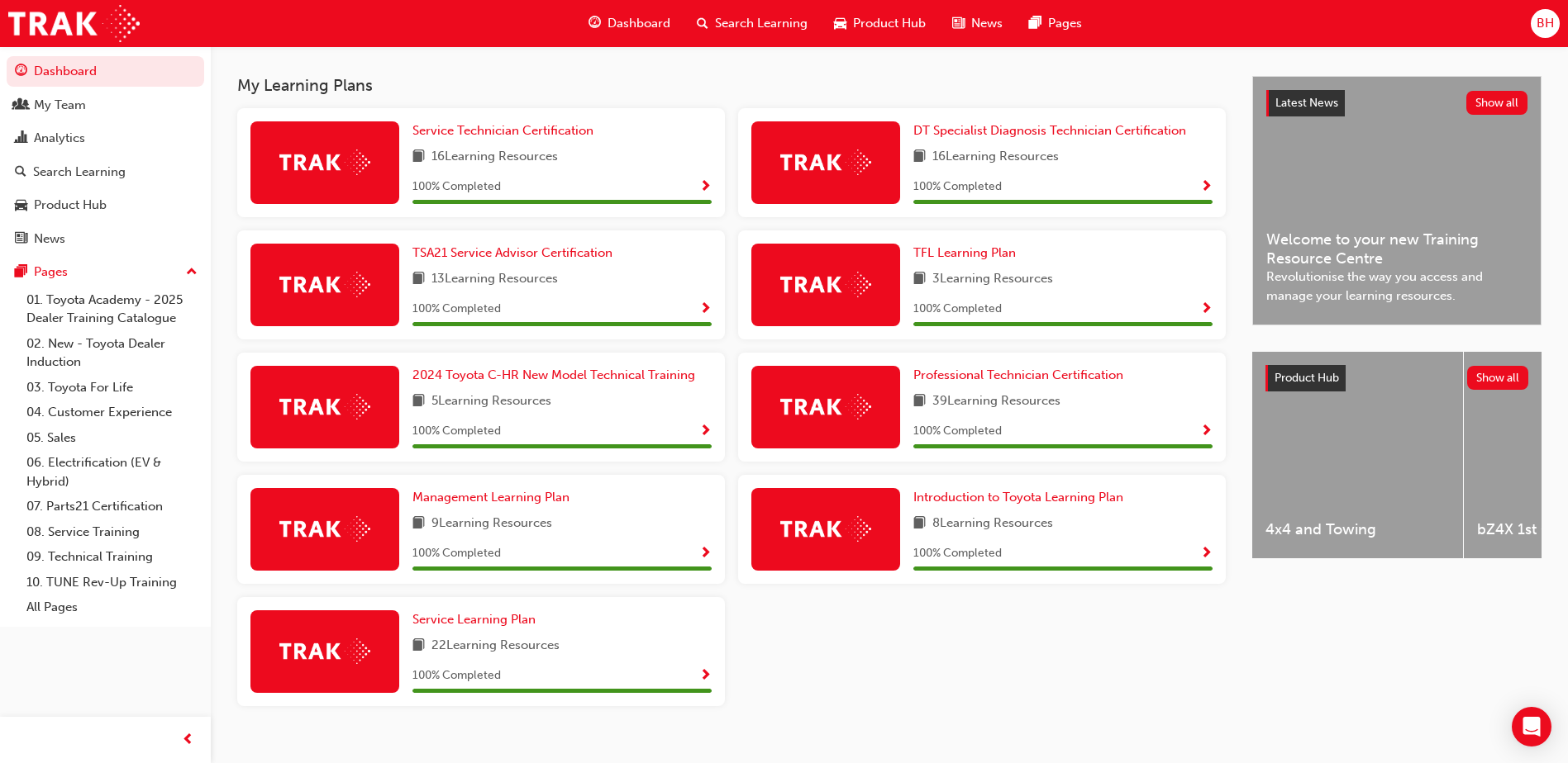
scroll to position [325, 0]
